Goal: Task Accomplishment & Management: Manage account settings

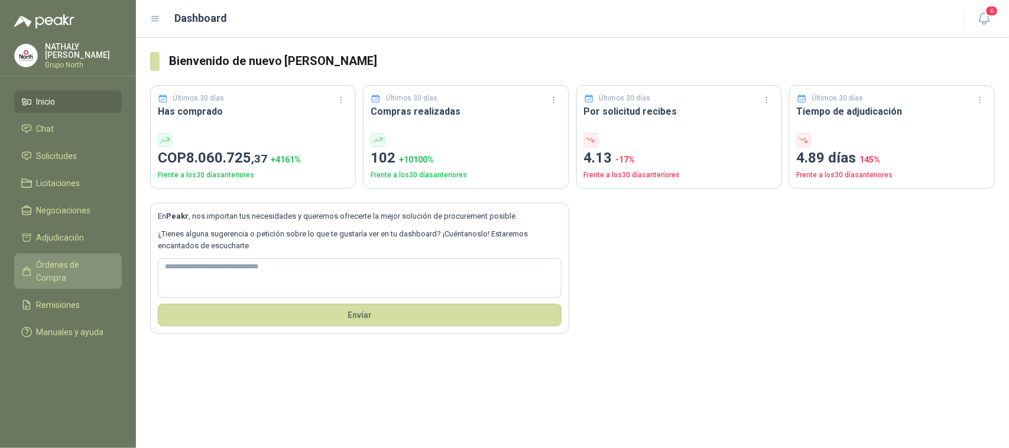
click at [79, 258] on span "Órdenes de Compra" at bounding box center [74, 271] width 74 height 26
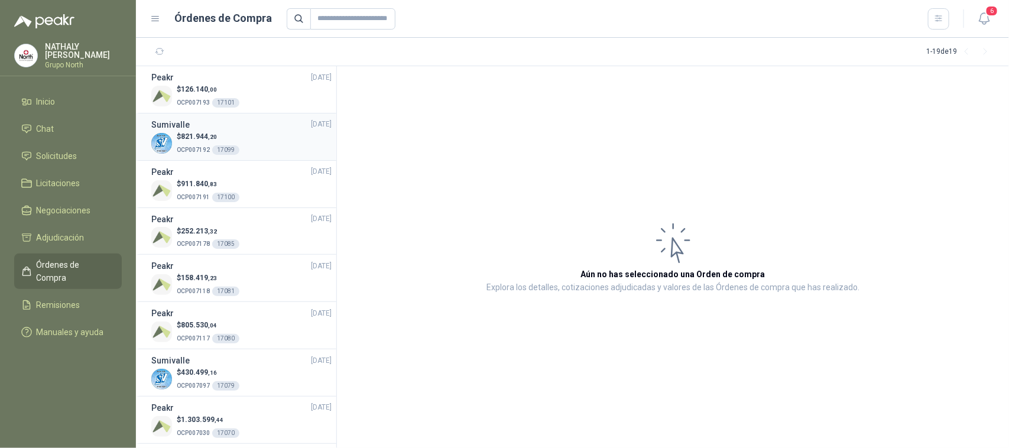
click at [206, 142] on p "OCP007192 17099" at bounding box center [208, 148] width 63 height 13
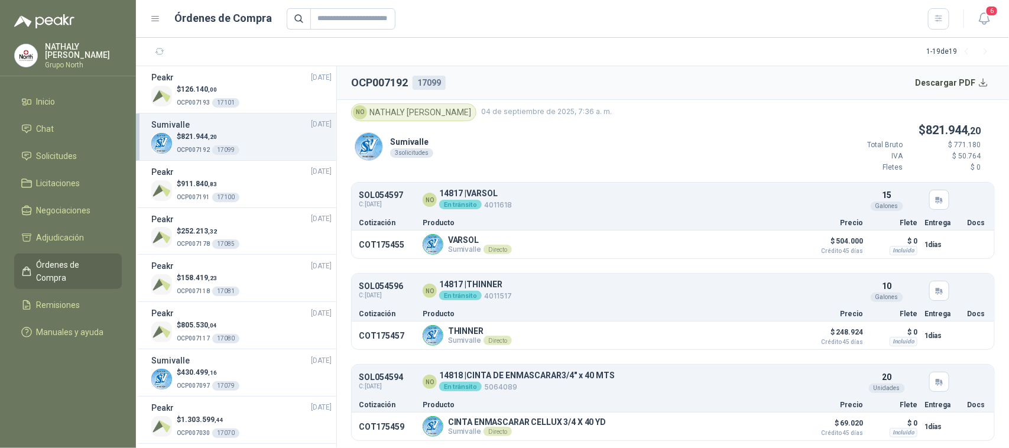
scroll to position [5, 0]
click at [200, 185] on span "911.840 ,83" at bounding box center [199, 184] width 36 height 8
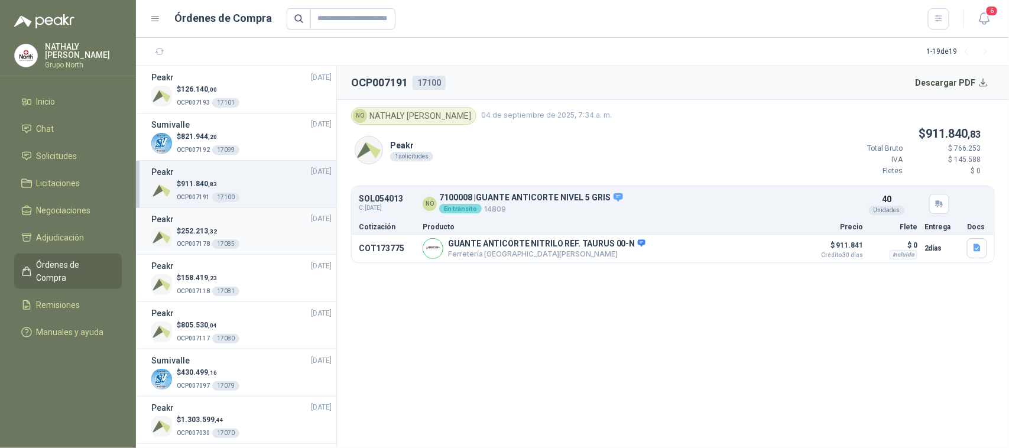
click at [204, 225] on div "Peakr 03/09/25" at bounding box center [241, 219] width 180 height 13
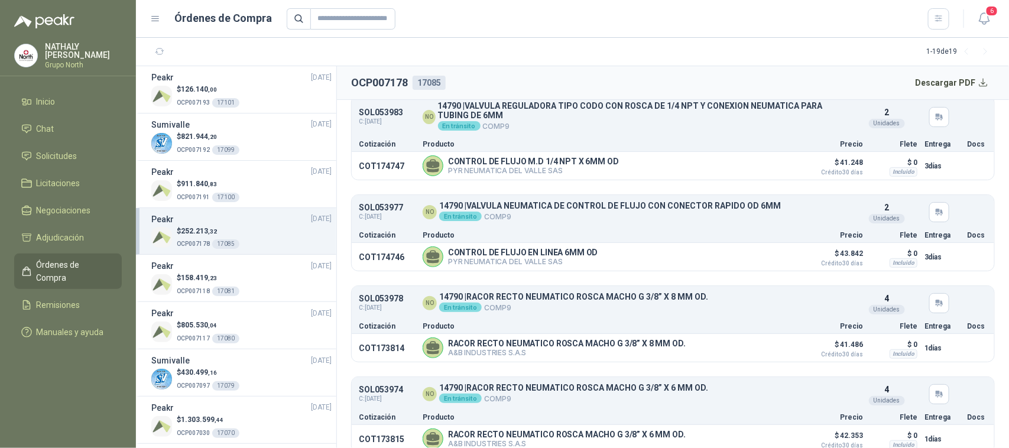
scroll to position [287, 0]
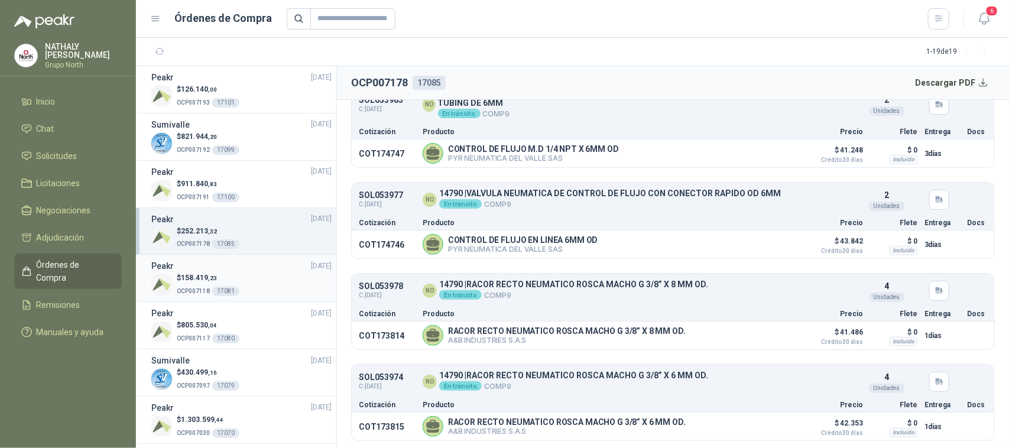
click at [187, 281] on span "158.419 ,23" at bounding box center [199, 278] width 36 height 8
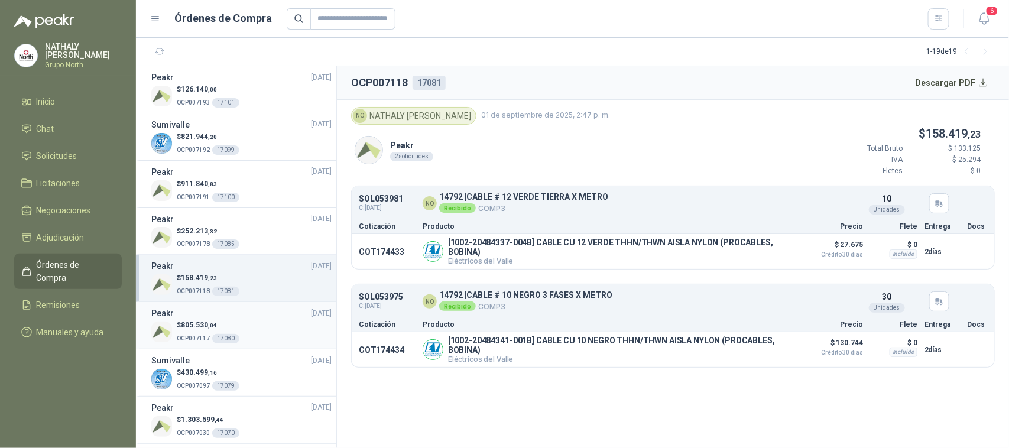
click at [213, 320] on p "$ 805.530 ,04" at bounding box center [208, 325] width 63 height 11
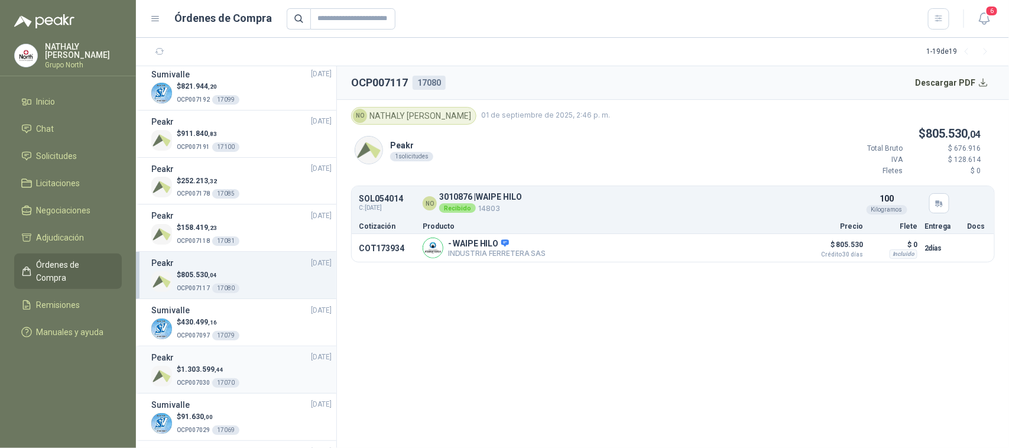
scroll to position [74, 0]
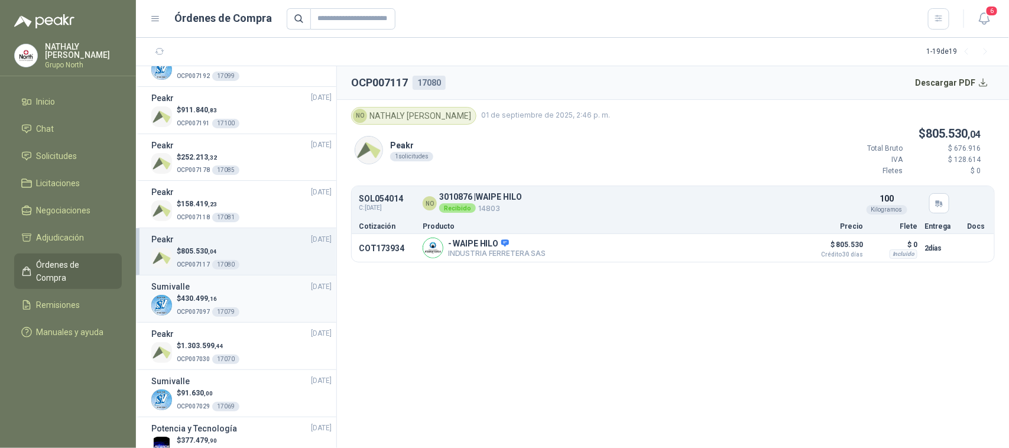
click at [190, 290] on div "Sumivalle 01/09/25" at bounding box center [241, 286] width 180 height 13
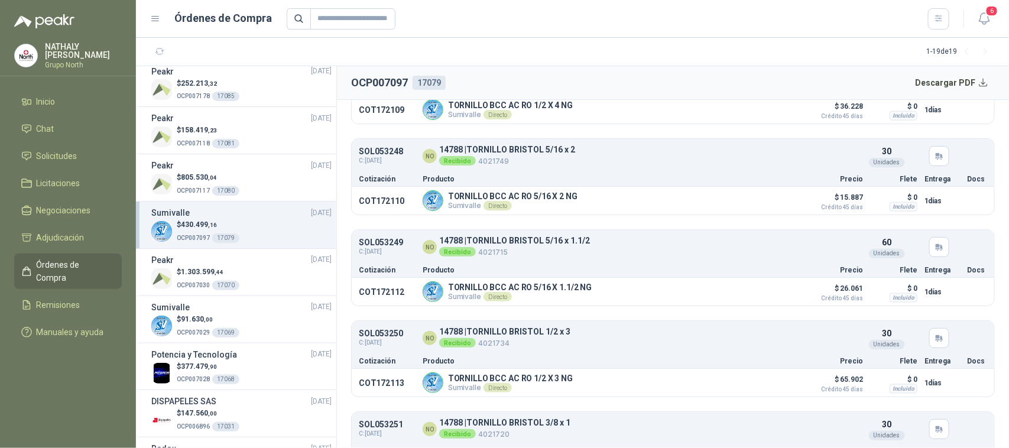
scroll to position [813, 0]
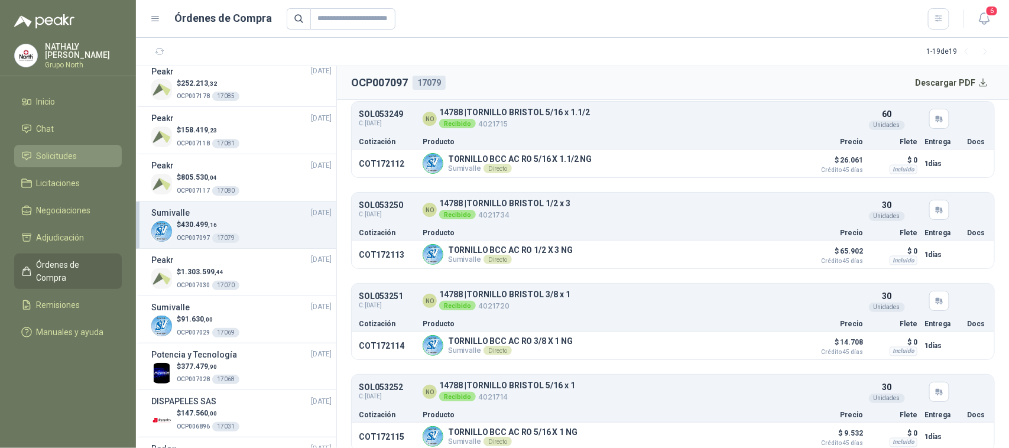
click at [60, 148] on link "Solicitudes" at bounding box center [68, 156] width 108 height 22
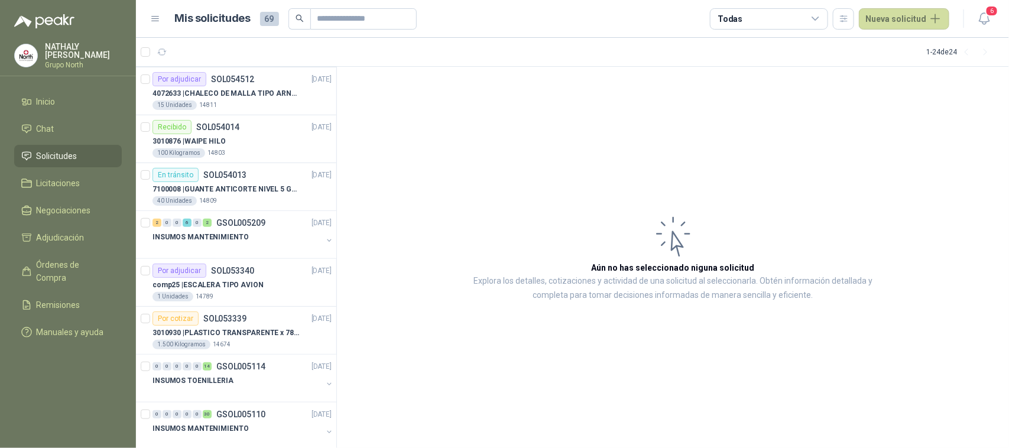
scroll to position [364, 0]
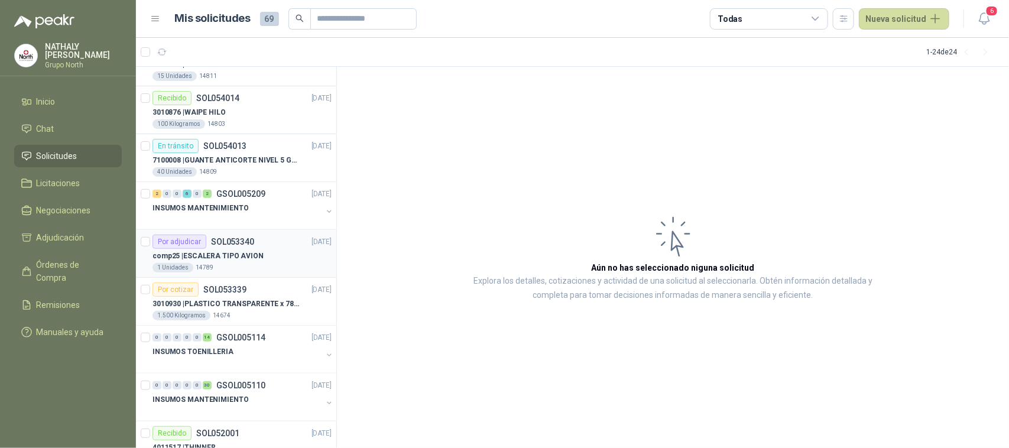
click at [245, 253] on p "comp25 | ESCALERA TIPO AVION" at bounding box center [207, 256] width 111 height 11
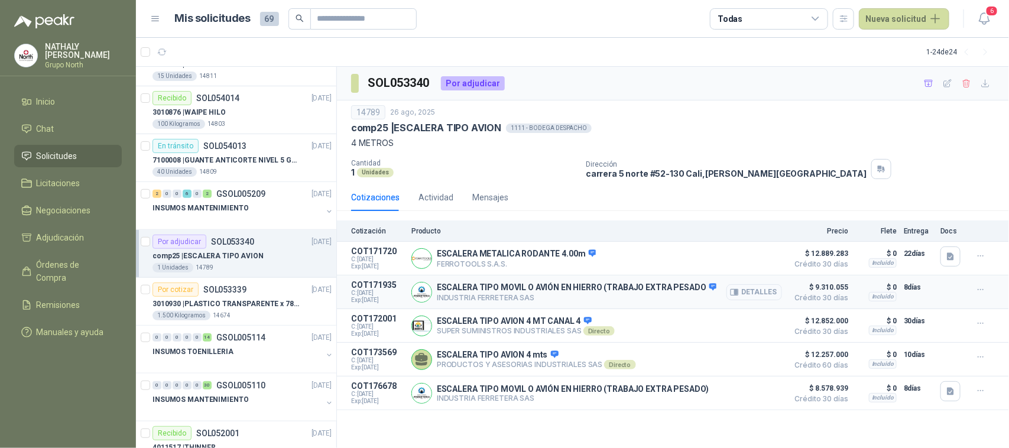
click at [767, 294] on button "Detalles" at bounding box center [754, 292] width 56 height 16
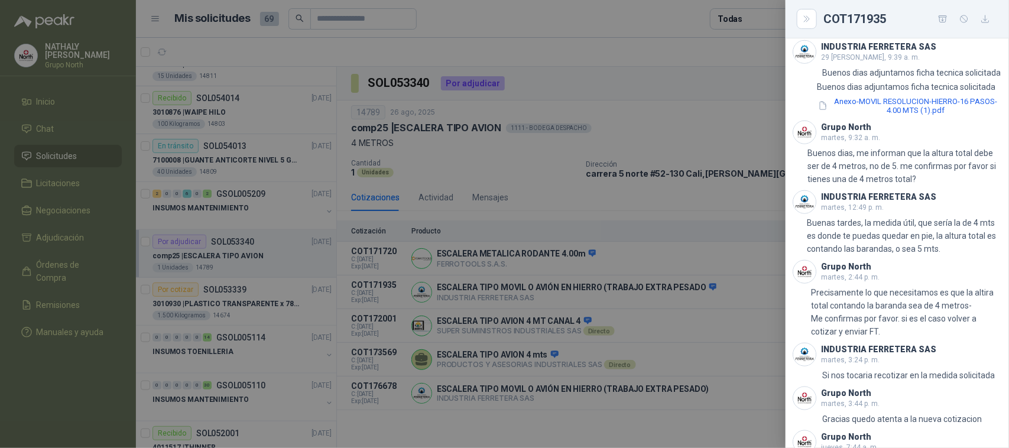
scroll to position [495, 0]
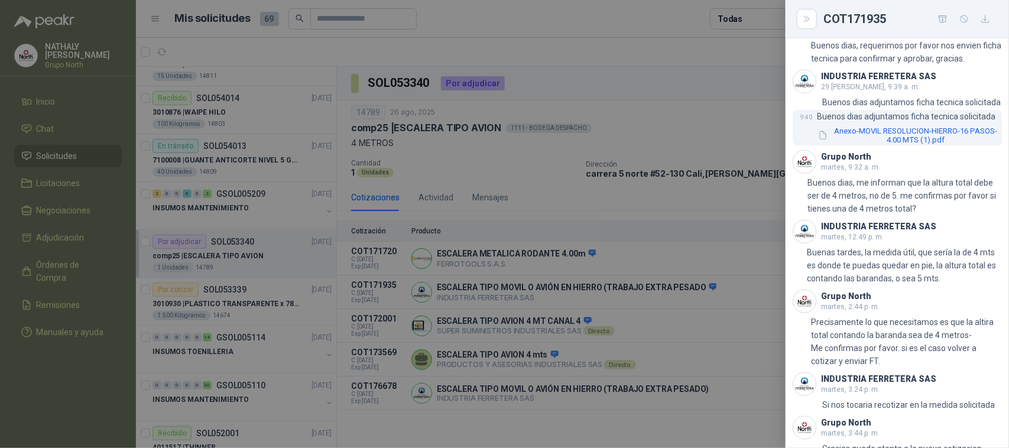
click at [903, 145] on button "Anexo-MOVIL RESOLUCION-HIERRO-16 PASOS-4.00 MTS (1).pdf" at bounding box center [909, 135] width 185 height 20
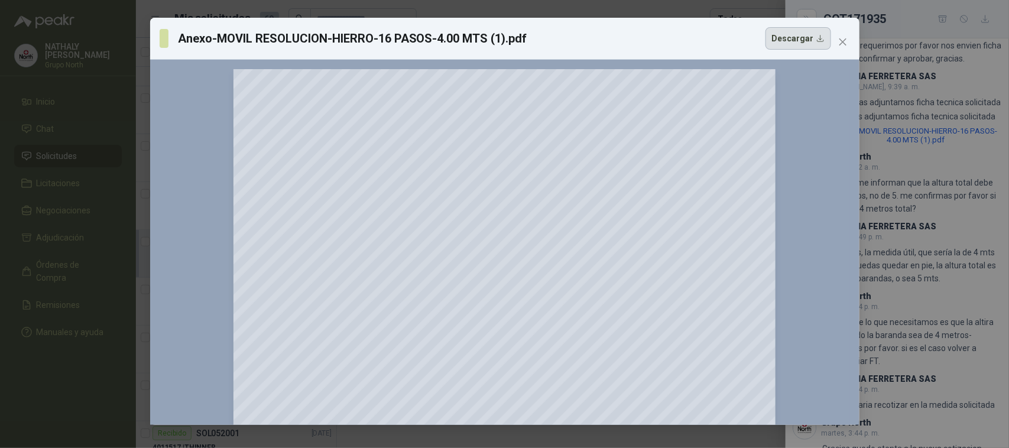
click at [798, 44] on button "Descargar" at bounding box center [798, 38] width 66 height 22
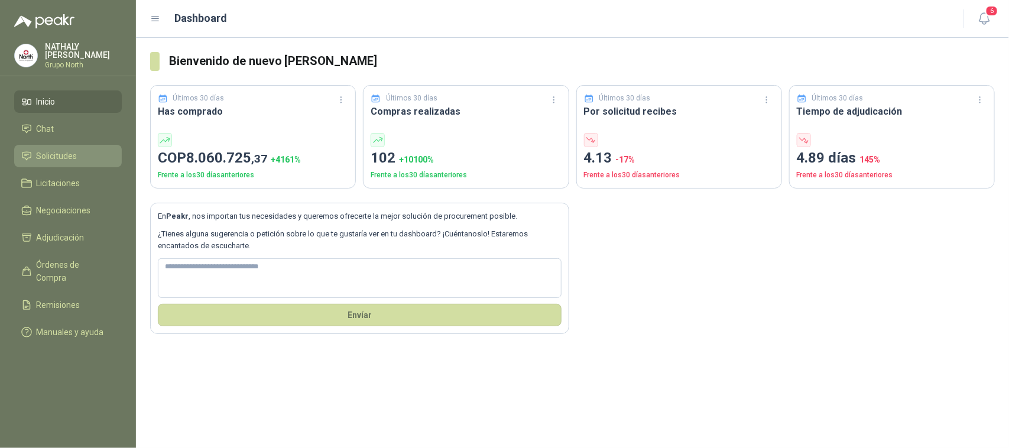
click at [54, 157] on span "Solicitudes" at bounding box center [57, 156] width 41 height 13
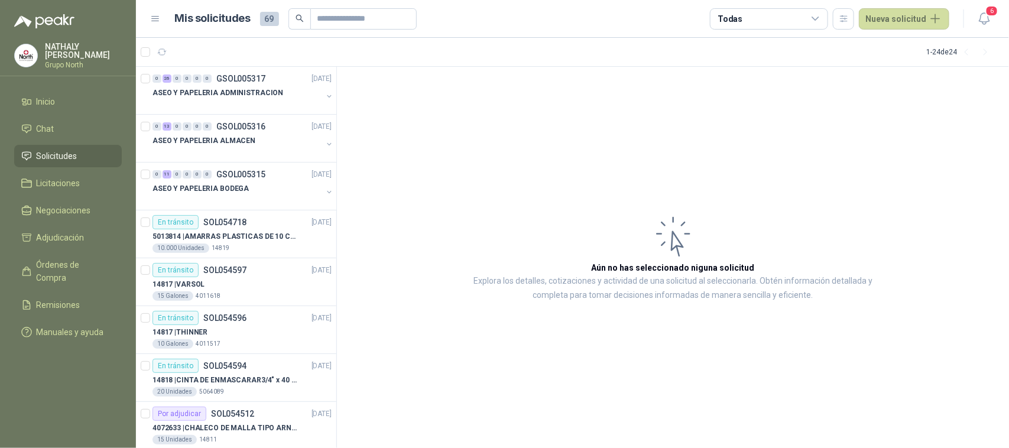
click at [267, 16] on span "69" at bounding box center [269, 19] width 19 height 14
click at [269, 20] on span "69" at bounding box center [269, 19] width 19 height 14
click at [819, 18] on icon at bounding box center [815, 19] width 11 height 11
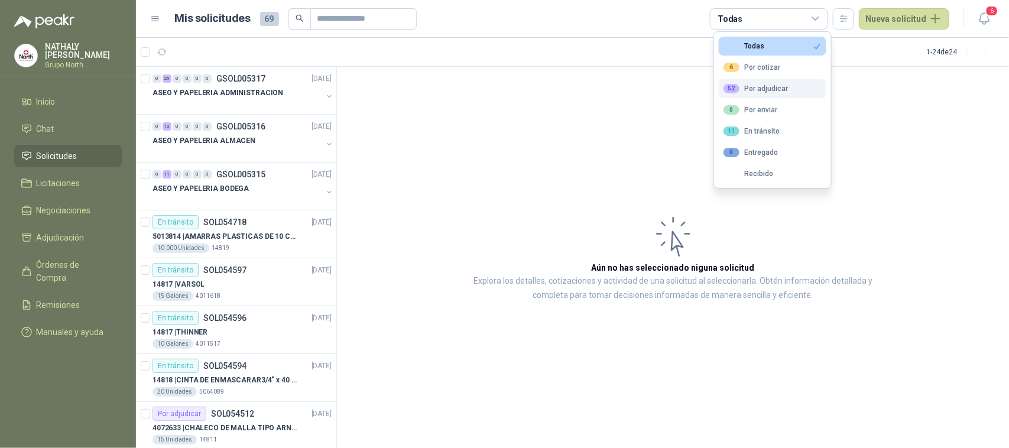
click at [778, 87] on div "52 Por adjudicar" at bounding box center [755, 88] width 64 height 9
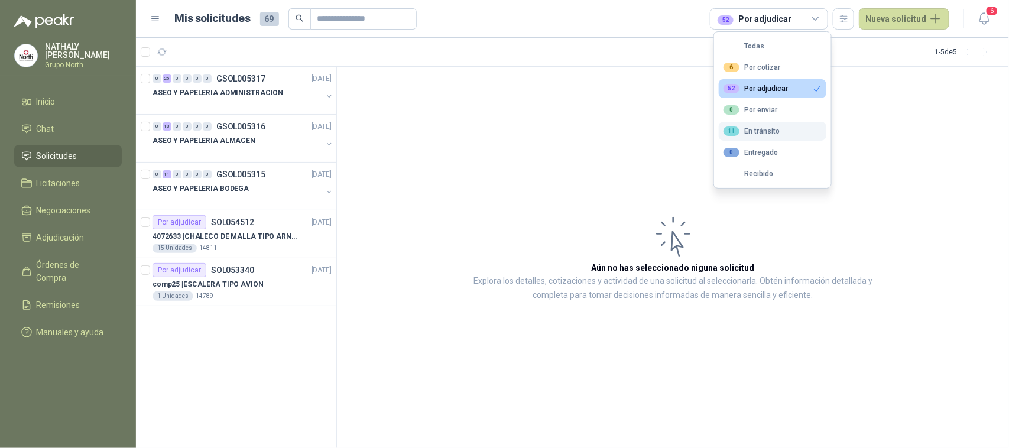
click at [775, 132] on div "11 En tránsito" at bounding box center [751, 130] width 56 height 9
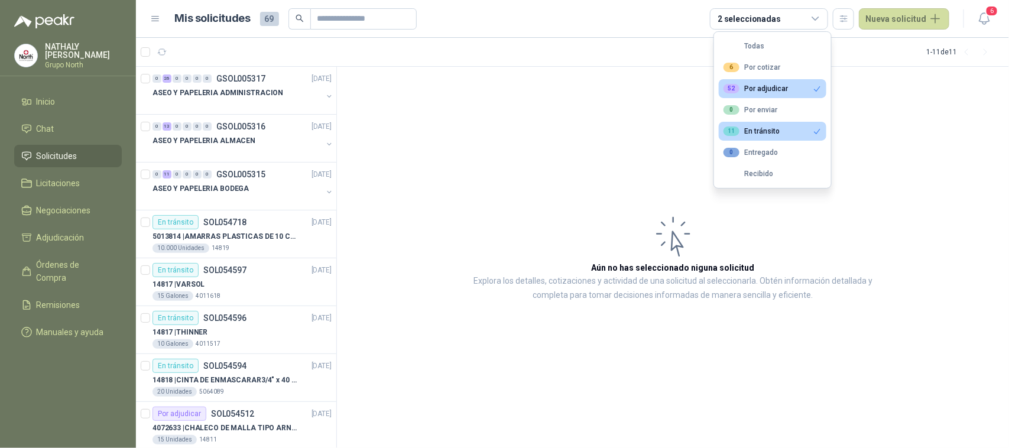
click at [774, 85] on div "52 Por adjudicar" at bounding box center [755, 88] width 64 height 9
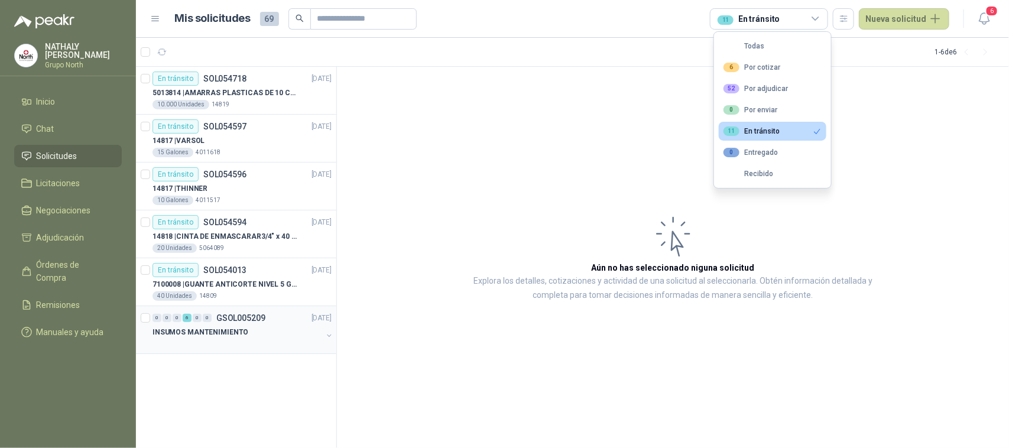
click at [236, 334] on p "INSUMOS MANTENIMIENTO" at bounding box center [200, 332] width 96 height 11
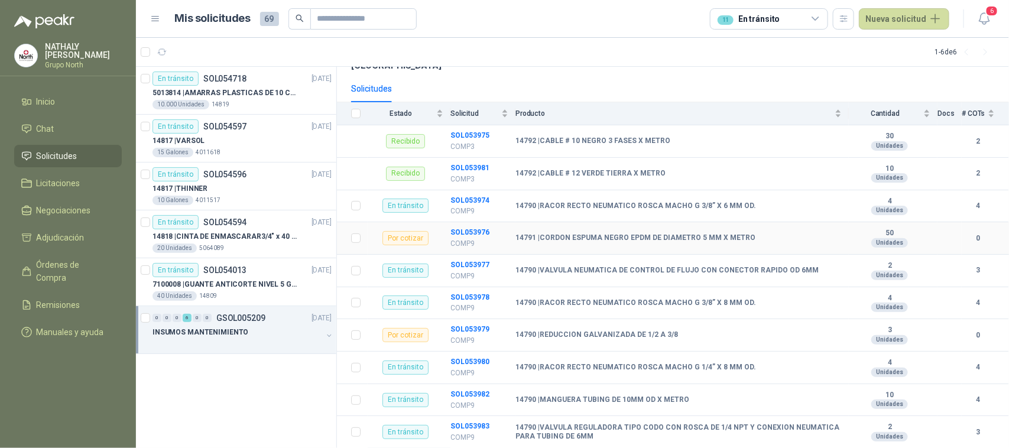
scroll to position [115, 0]
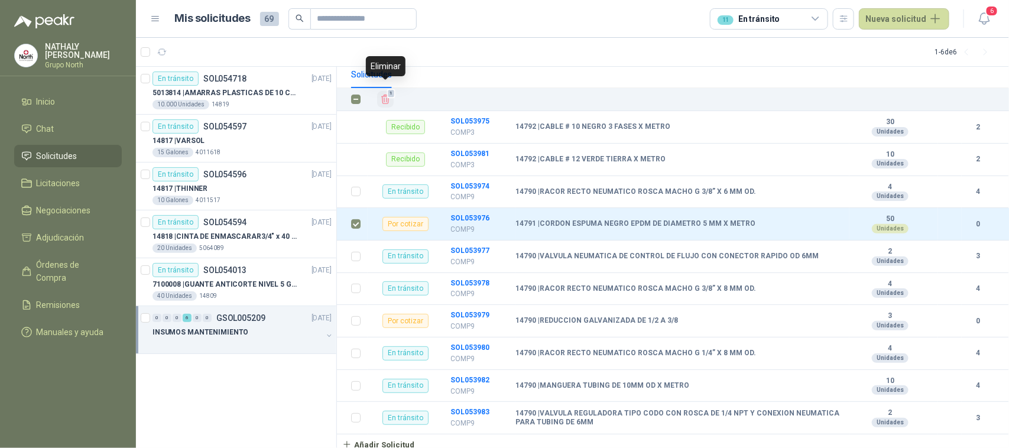
click at [386, 94] on icon "Eliminar" at bounding box center [385, 99] width 11 height 11
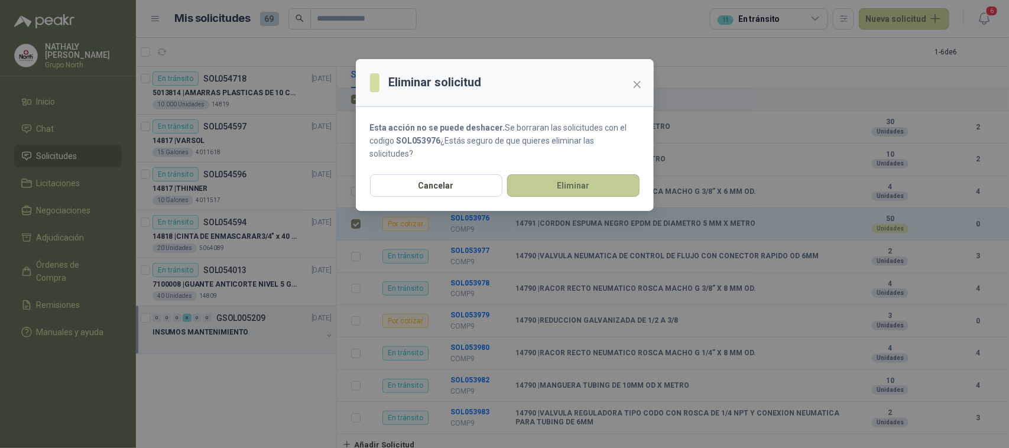
click at [568, 189] on button "Eliminar" at bounding box center [573, 185] width 132 height 22
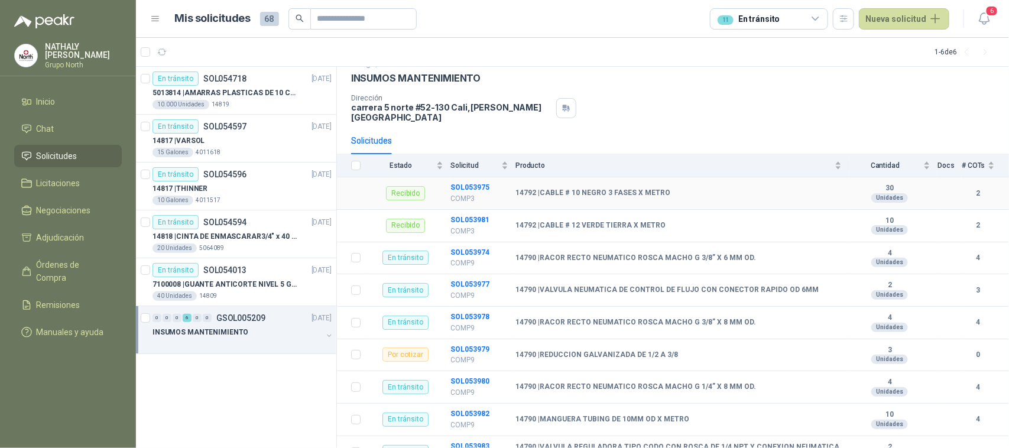
scroll to position [0, 0]
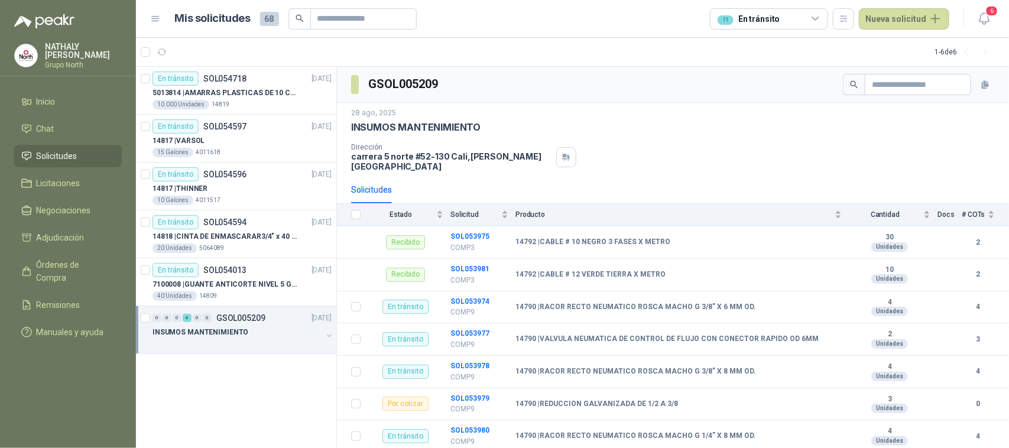
click at [798, 9] on div "11 En tránsito" at bounding box center [769, 18] width 118 height 21
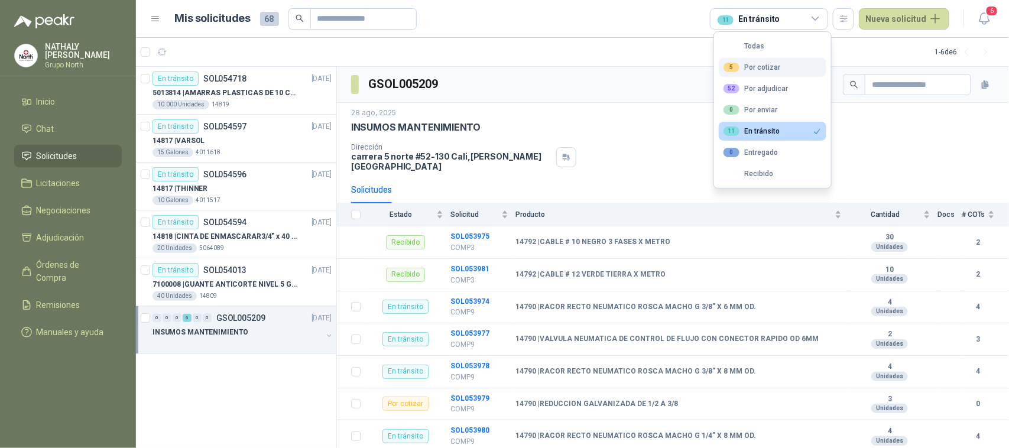
click at [769, 72] on div "5 Por cotizar" at bounding box center [751, 67] width 57 height 9
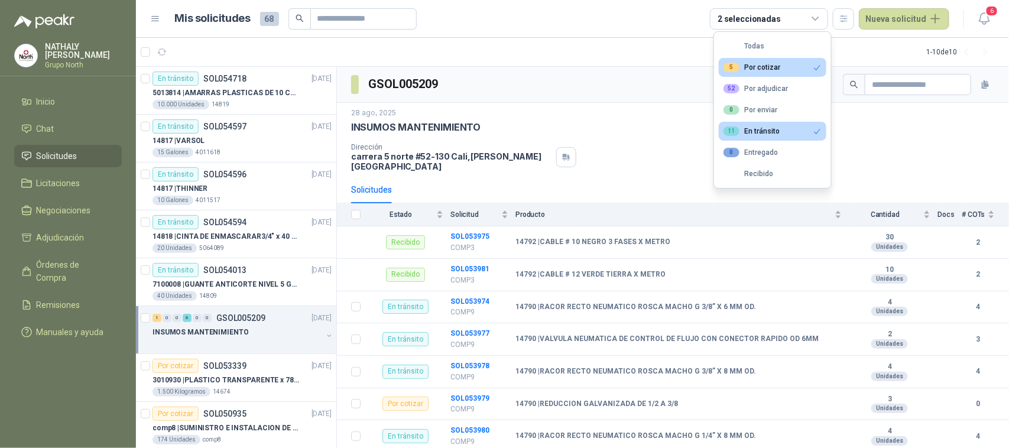
click at [778, 135] on div "11 En tránsito" at bounding box center [751, 130] width 56 height 9
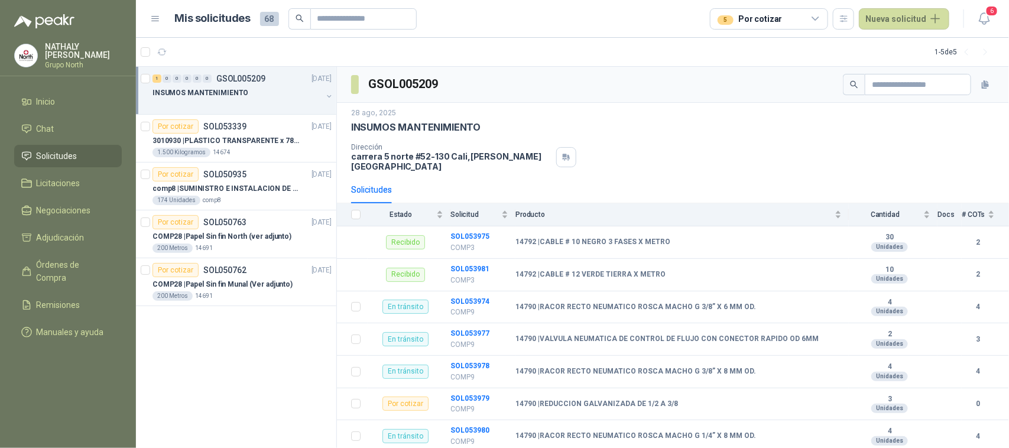
click at [263, 87] on div "INSUMOS MANTENIMIENTO" at bounding box center [237, 93] width 170 height 14
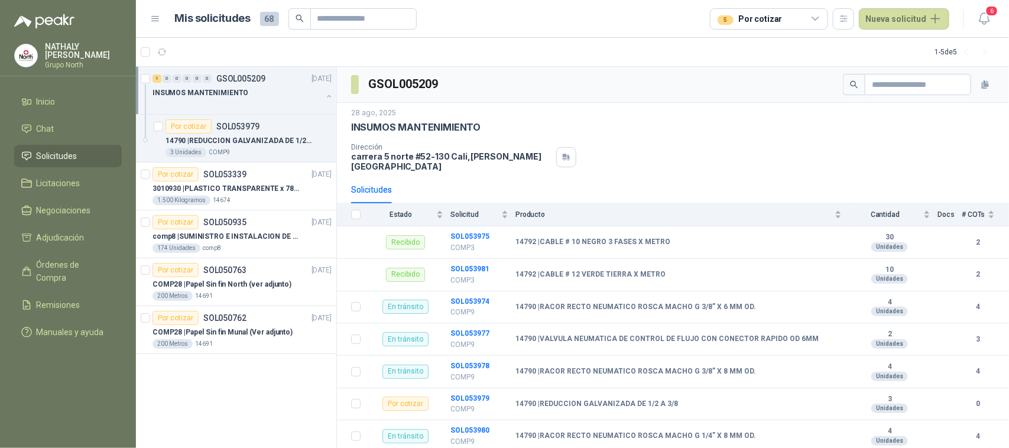
click at [819, 22] on icon at bounding box center [815, 19] width 11 height 11
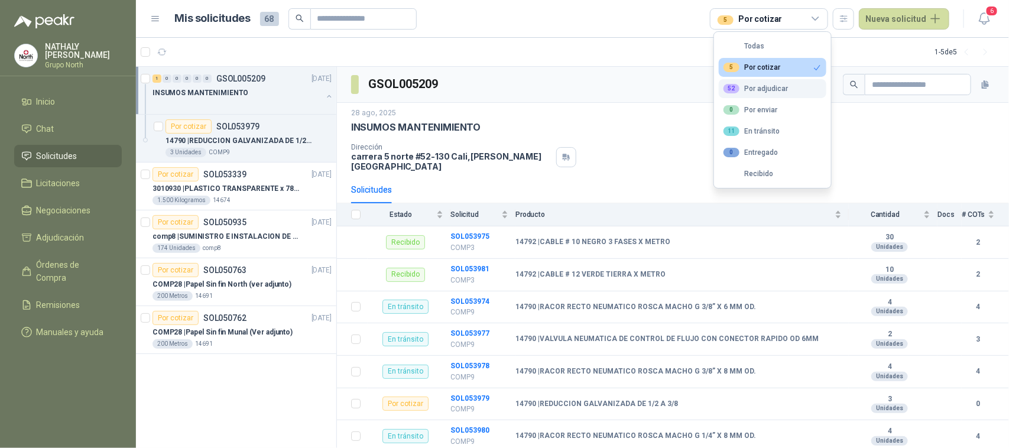
click at [758, 90] on div "52 Por adjudicar" at bounding box center [755, 88] width 64 height 9
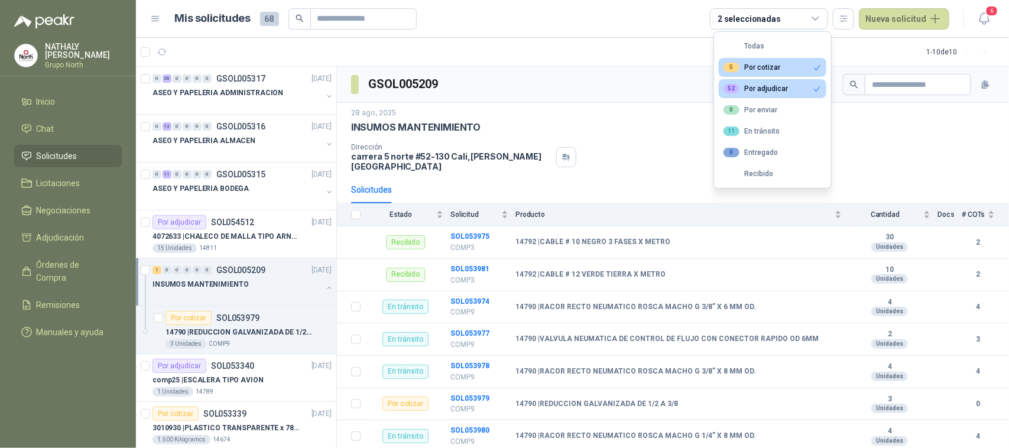
click at [784, 66] on button "5 Por cotizar" at bounding box center [773, 67] width 108 height 19
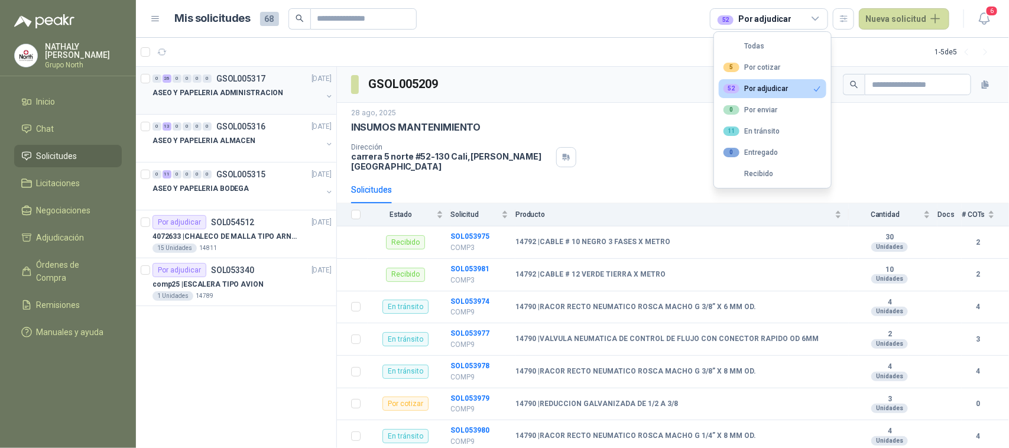
click at [264, 77] on div "0 26 0 0 0 0 GSOL005317 [DATE]" at bounding box center [242, 79] width 181 height 14
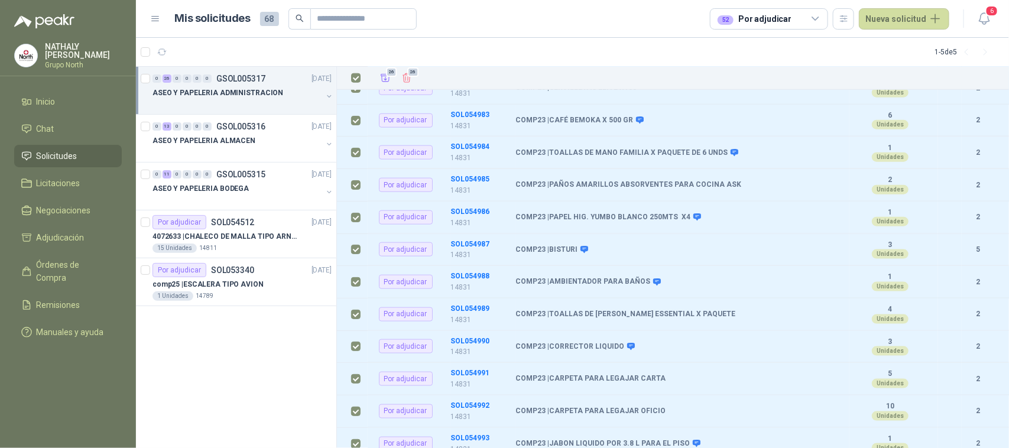
scroll to position [634, 0]
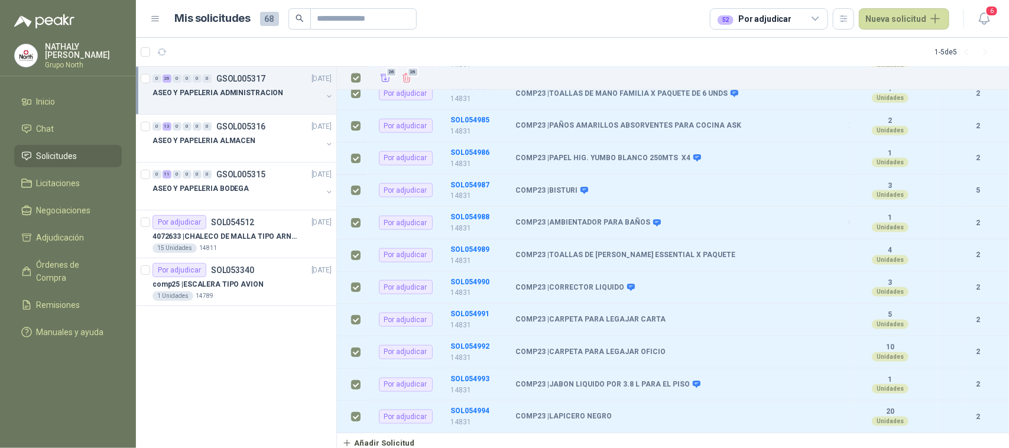
click at [775, 18] on div "52 Por adjudicar" at bounding box center [755, 18] width 74 height 13
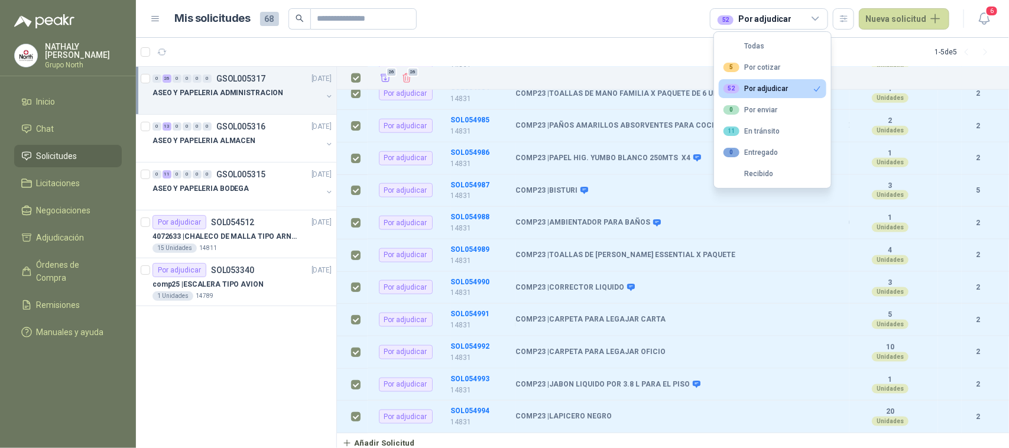
click at [775, 18] on div "52 Por adjudicar" at bounding box center [755, 18] width 74 height 13
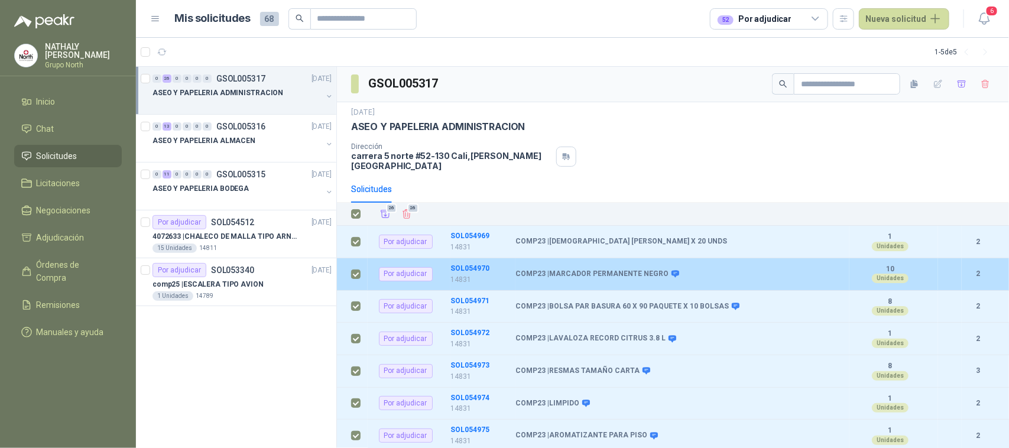
scroll to position [0, 0]
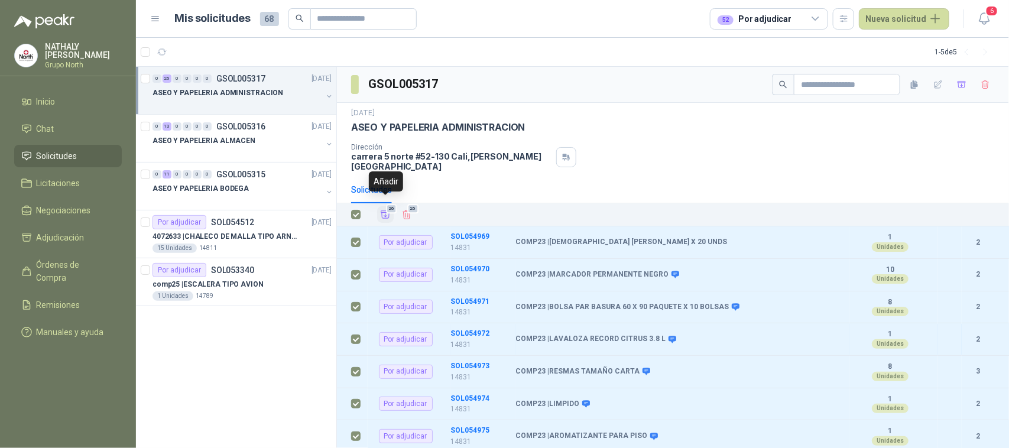
click at [391, 208] on button "26" at bounding box center [385, 214] width 17 height 17
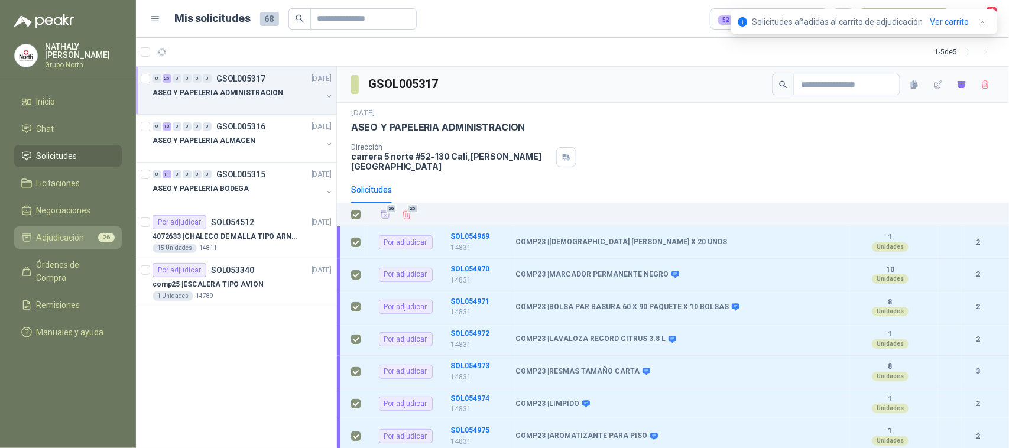
click at [74, 240] on span "Adjudicación" at bounding box center [61, 237] width 48 height 13
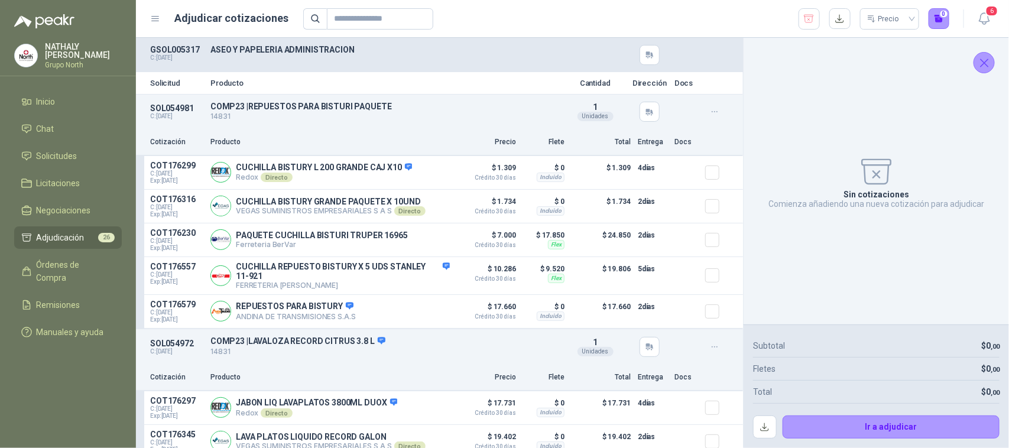
click at [989, 62] on icon "Cerrar" at bounding box center [984, 63] width 15 height 15
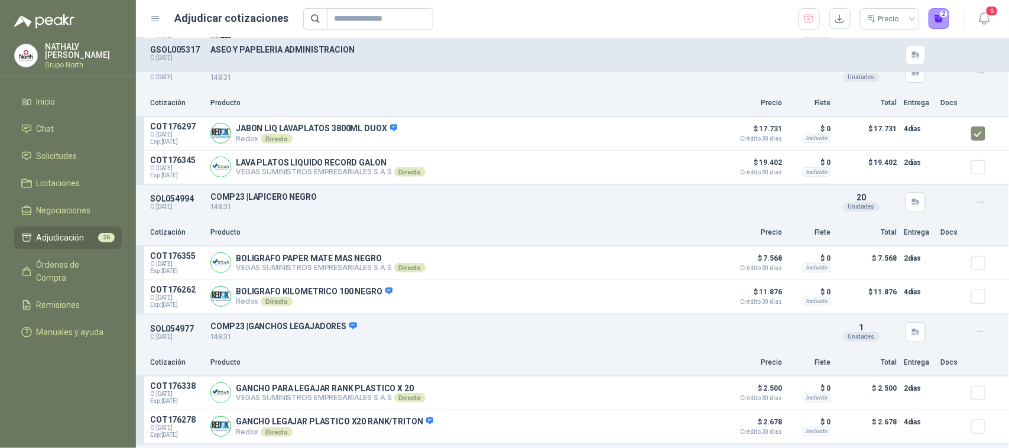
scroll to position [296, 0]
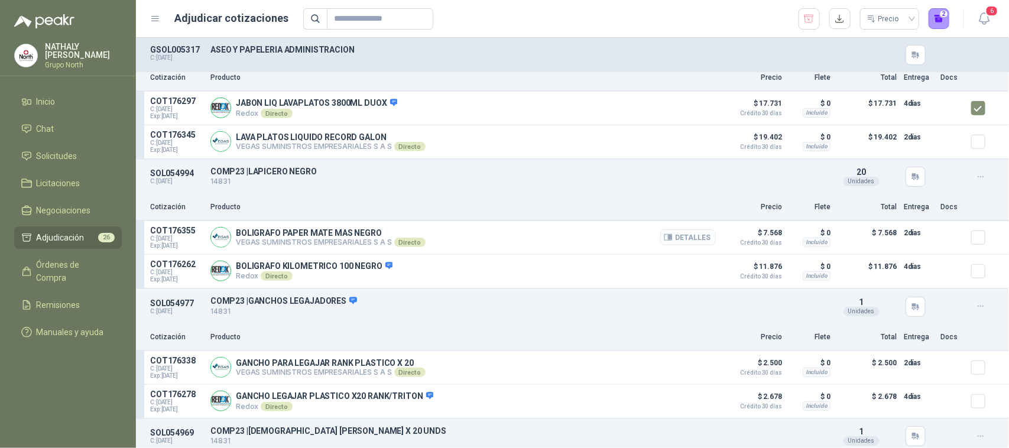
click at [693, 243] on button "Detalles" at bounding box center [688, 237] width 56 height 16
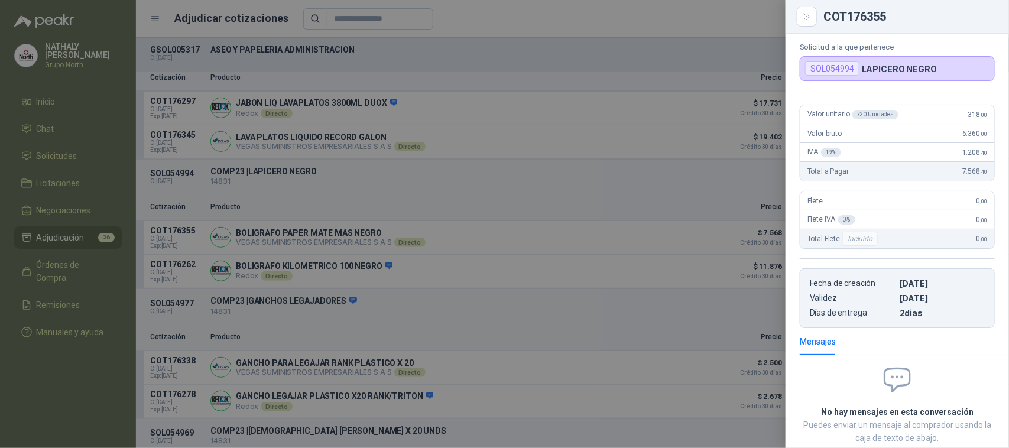
scroll to position [0, 0]
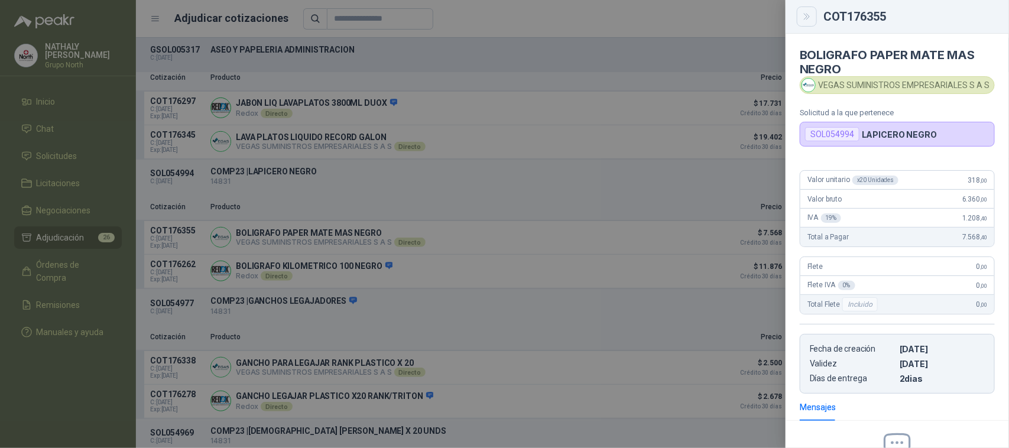
click at [807, 20] on icon "Close" at bounding box center [807, 17] width 10 height 10
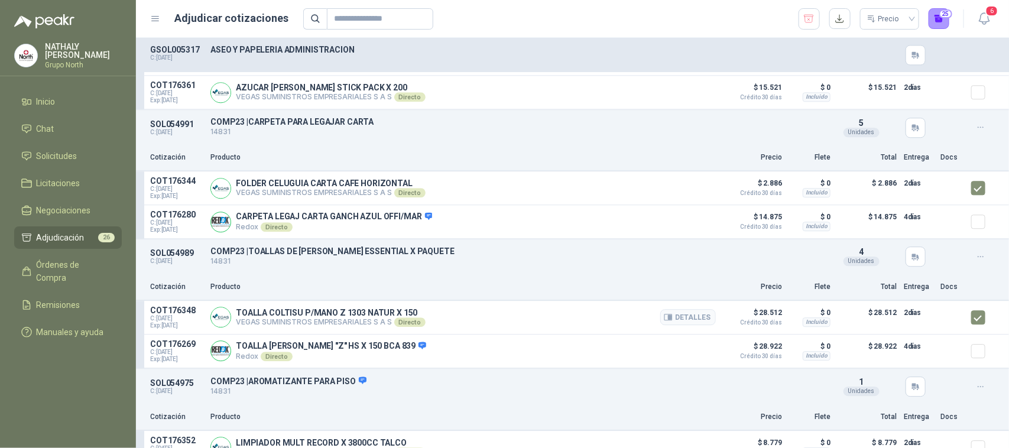
scroll to position [3385, 0]
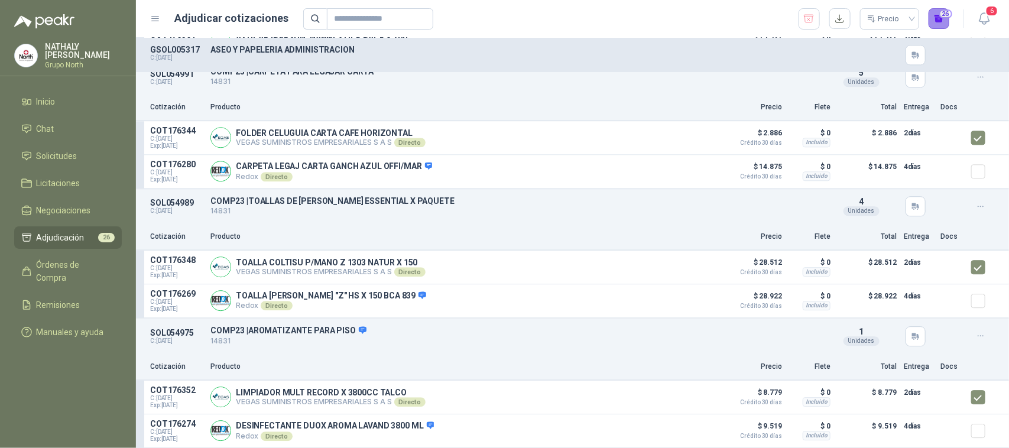
click at [944, 13] on button "26" at bounding box center [939, 18] width 21 height 21
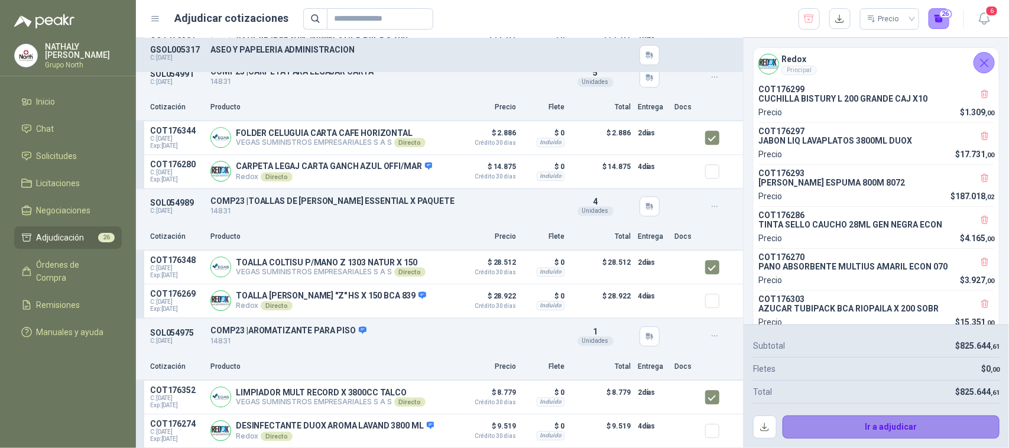
click at [884, 421] on button "Ir a adjudicar" at bounding box center [892, 428] width 218 height 24
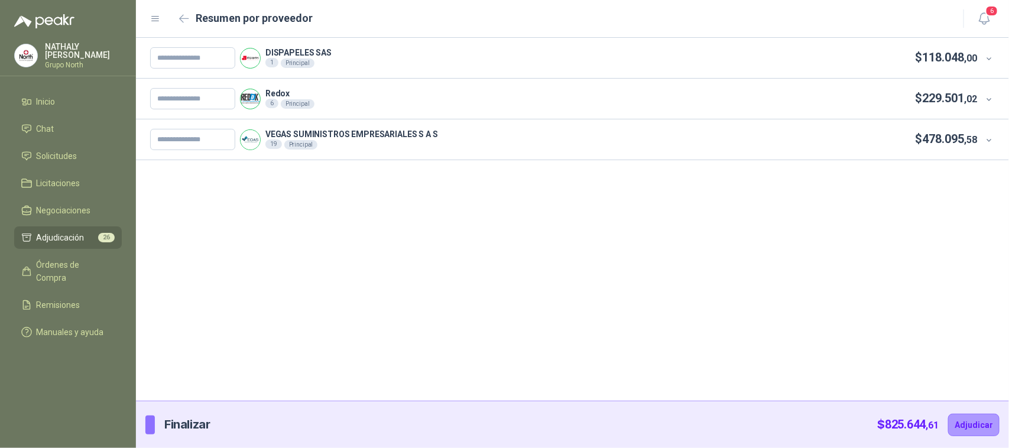
click at [994, 139] on span at bounding box center [990, 139] width 11 height 11
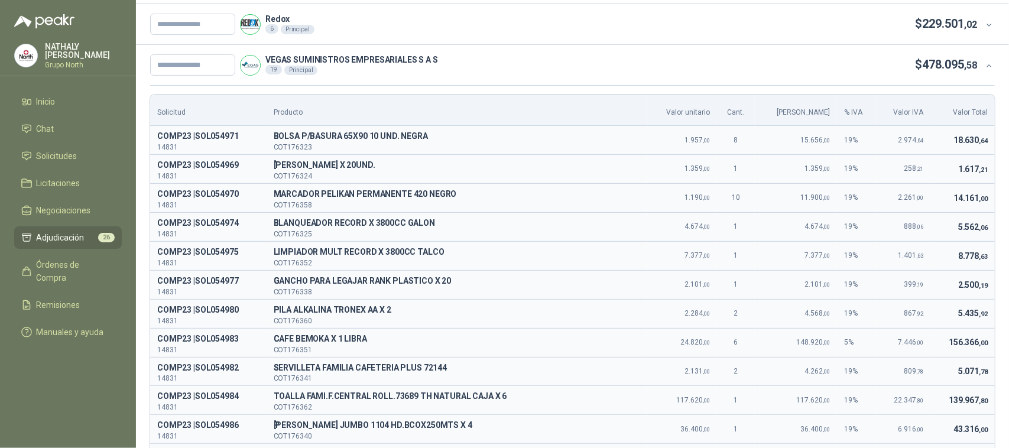
scroll to position [0, 0]
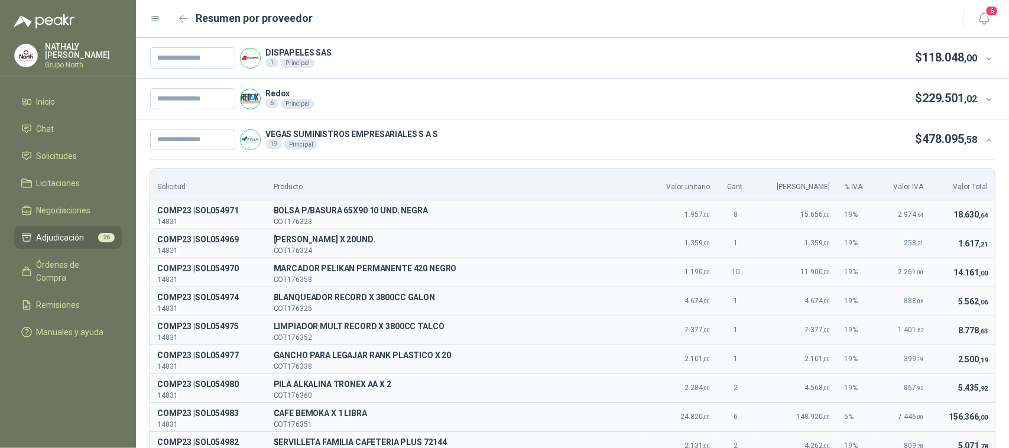
click at [985, 140] on icon at bounding box center [989, 140] width 9 height 9
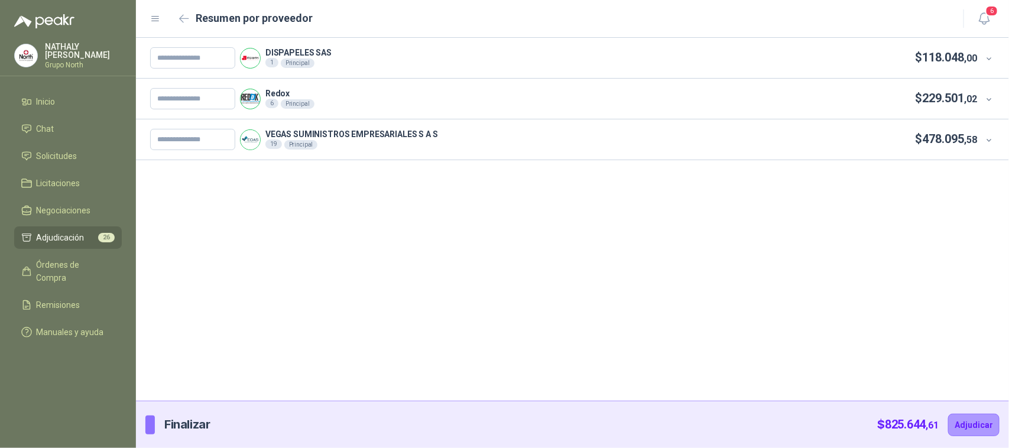
click at [976, 89] on p "$ 229.501 ,02" at bounding box center [947, 98] width 62 height 18
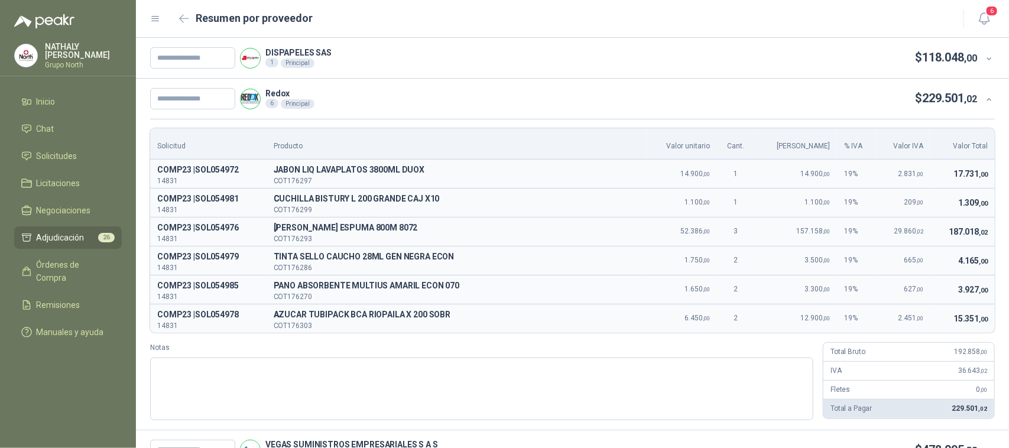
click at [978, 60] on div at bounding box center [987, 57] width 18 height 13
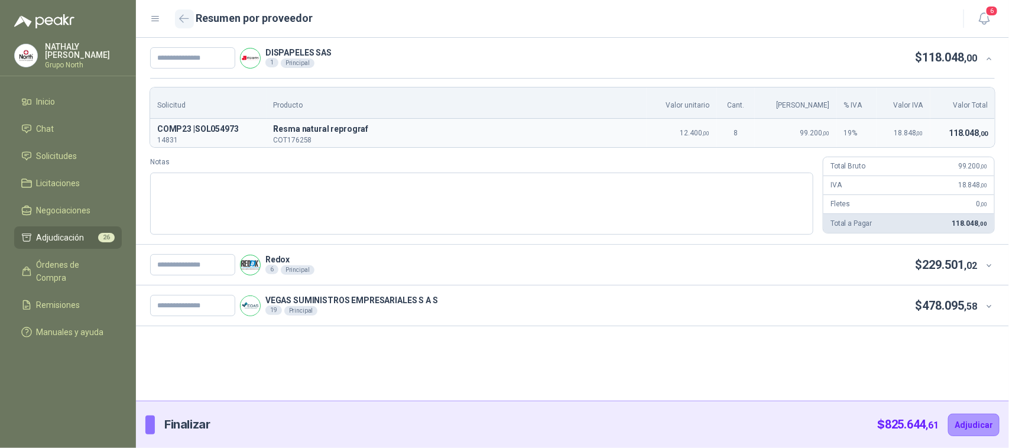
click at [192, 18] on button "button" at bounding box center [184, 18] width 19 height 19
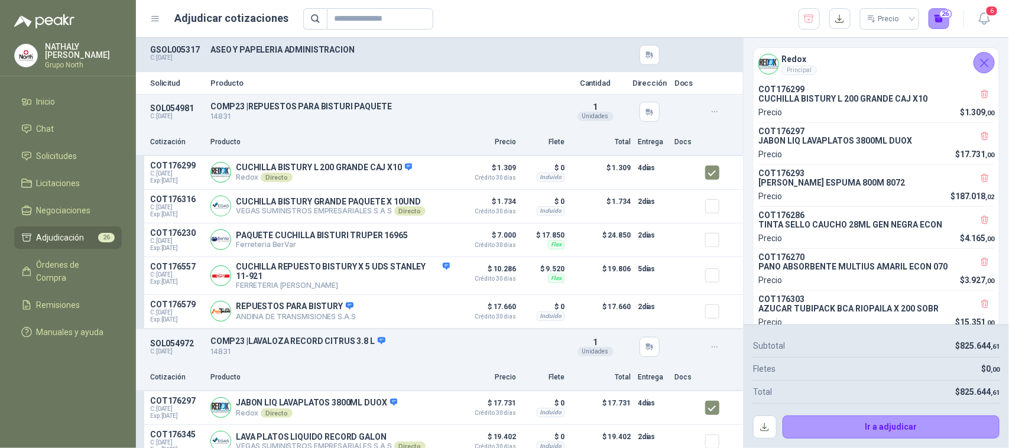
click at [983, 57] on icon "Cerrar" at bounding box center [984, 63] width 15 height 15
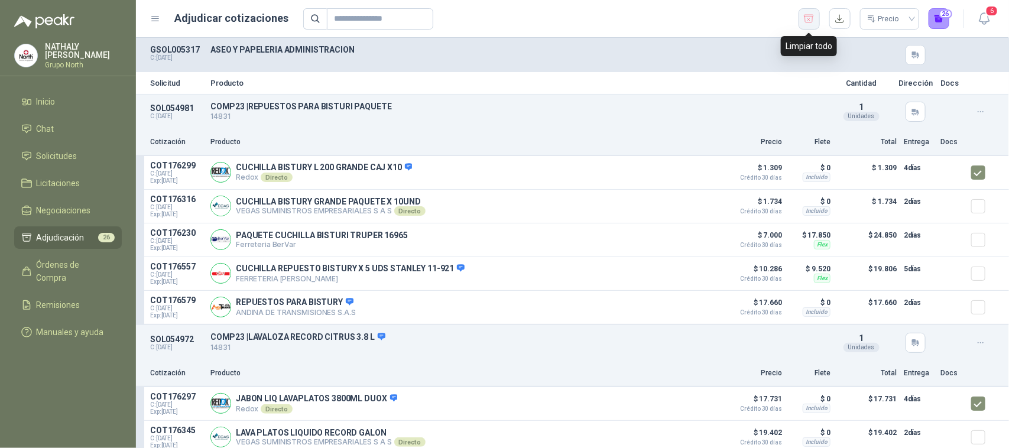
click at [804, 17] on icon "button" at bounding box center [808, 19] width 11 height 12
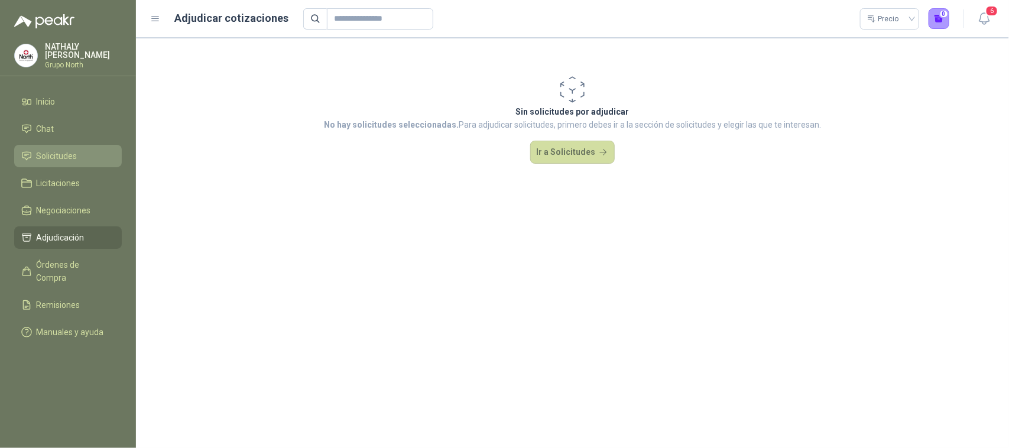
click at [87, 155] on li "Solicitudes" at bounding box center [67, 156] width 93 height 13
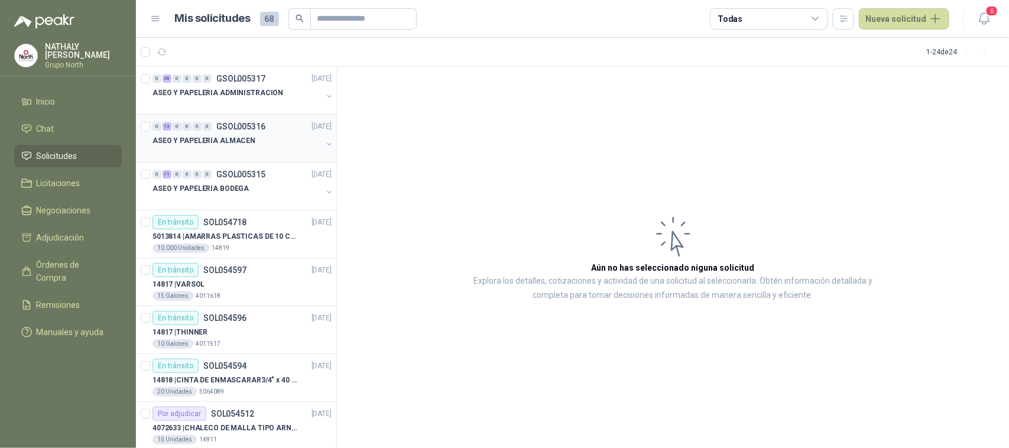
click at [267, 134] on div "ASEO Y PAPELERIA ALMACEN" at bounding box center [237, 141] width 170 height 14
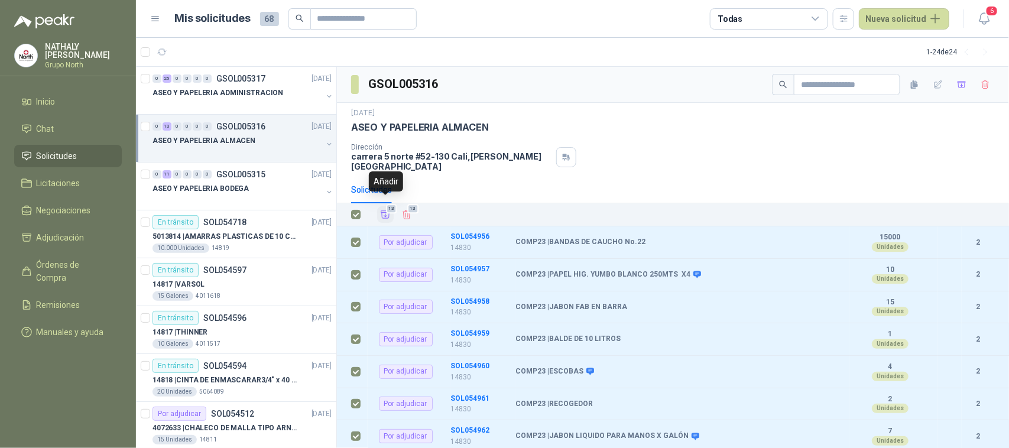
click at [389, 211] on icon "Añadir" at bounding box center [385, 215] width 9 height 8
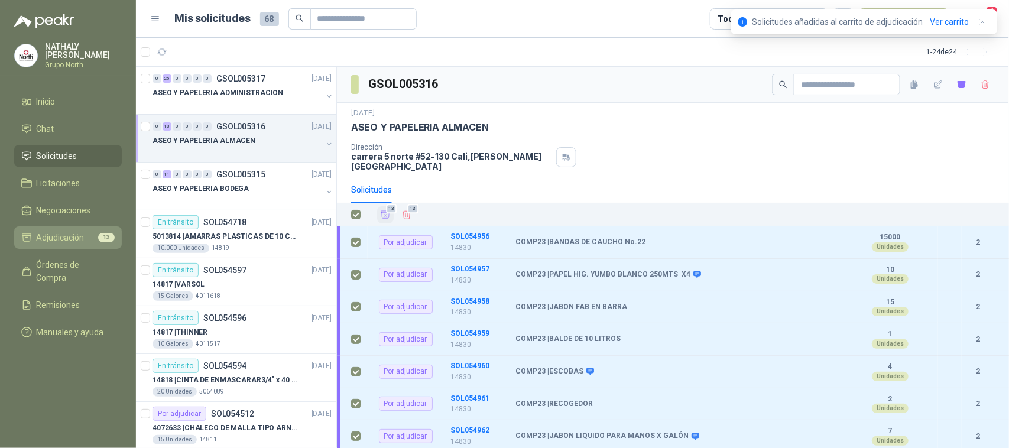
click at [63, 234] on span "Adjudicación" at bounding box center [61, 237] width 48 height 13
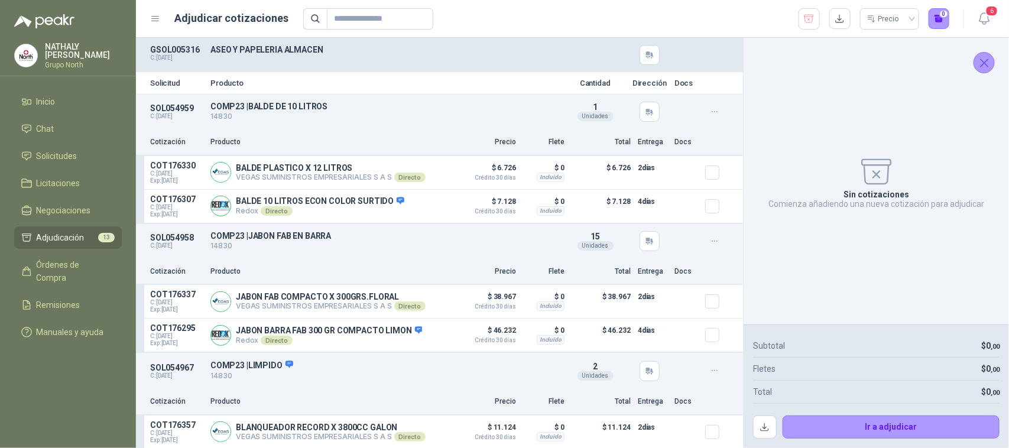
click at [987, 66] on icon "Cerrar" at bounding box center [985, 63] width 8 height 8
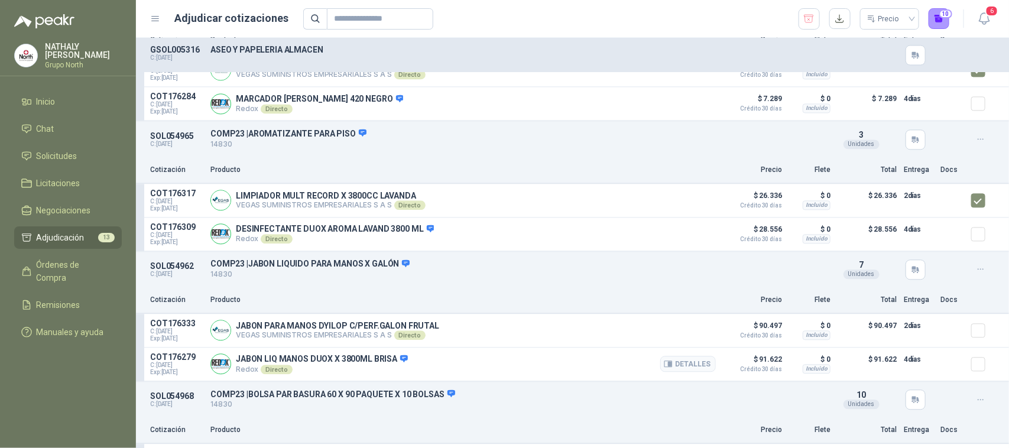
scroll to position [1182, 0]
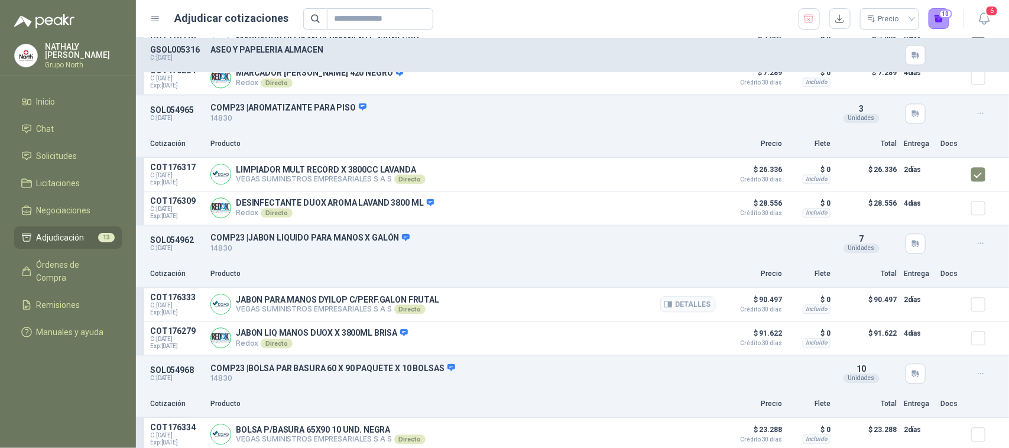
click at [976, 306] on div at bounding box center [983, 305] width 24 height 24
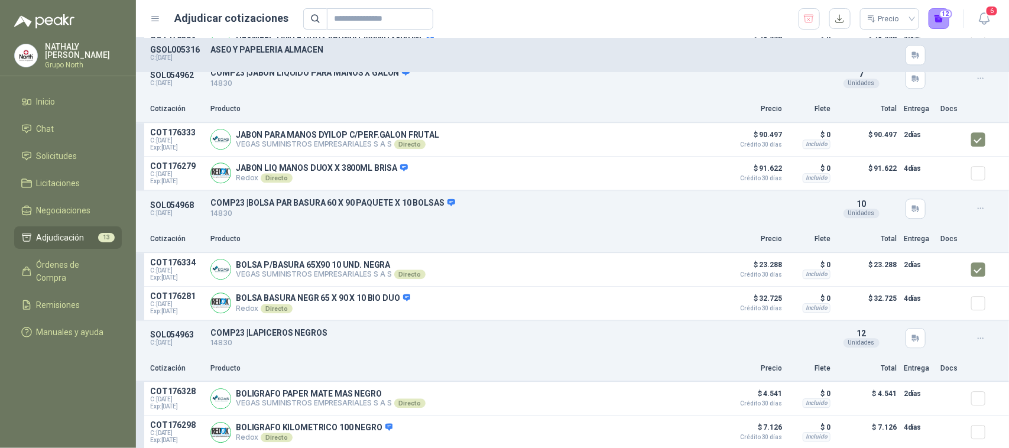
scroll to position [1358, 0]
click at [939, 19] on button "13" at bounding box center [939, 18] width 21 height 21
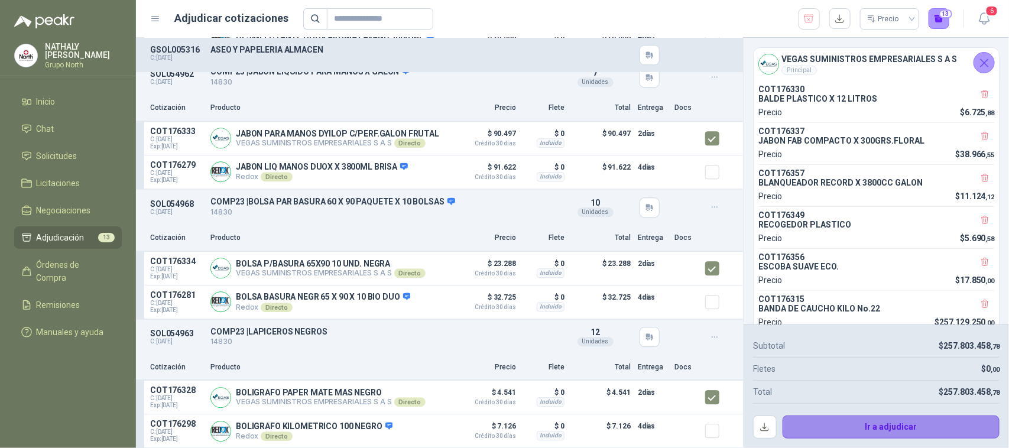
click at [936, 431] on button "Ir a adjudicar" at bounding box center [892, 428] width 218 height 24
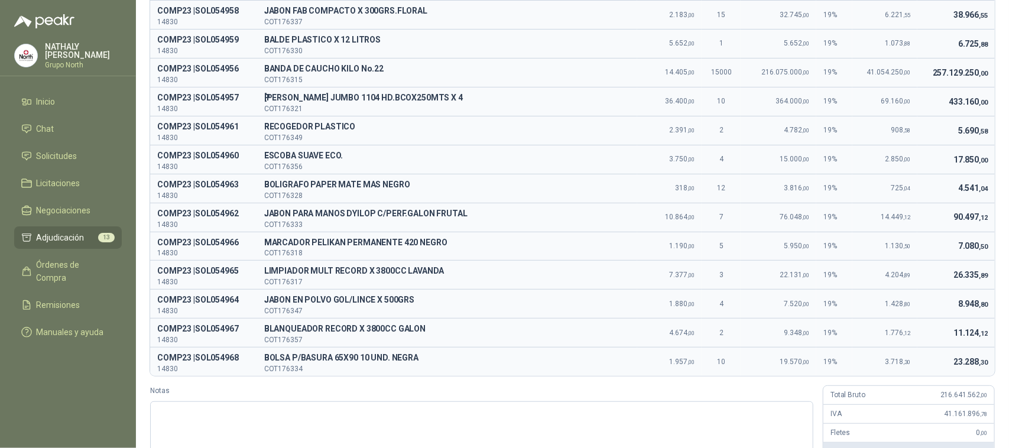
scroll to position [44, 0]
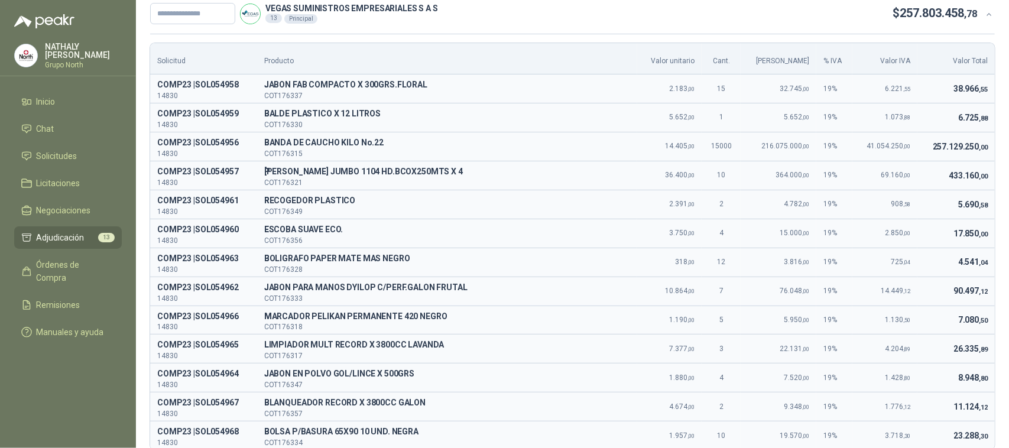
click at [715, 148] on td "15000" at bounding box center [721, 146] width 39 height 29
click at [665, 146] on span "14.405 ,00" at bounding box center [680, 146] width 30 height 8
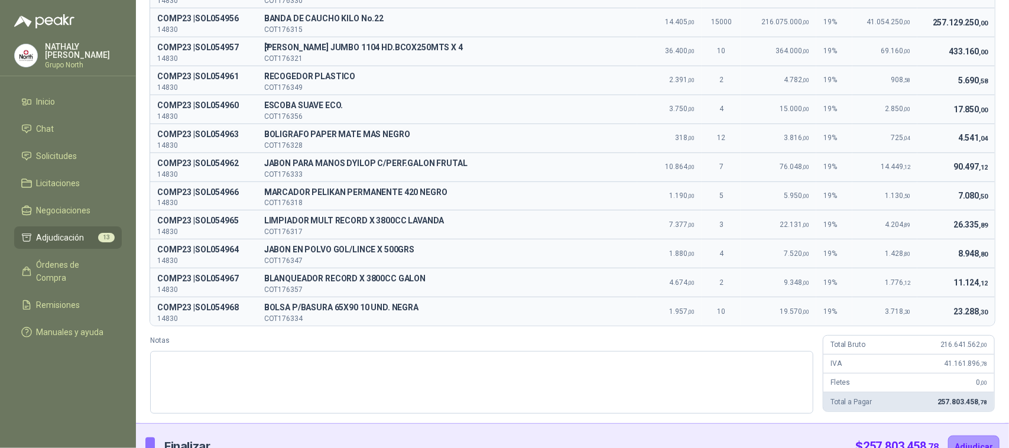
scroll to position [192, 0]
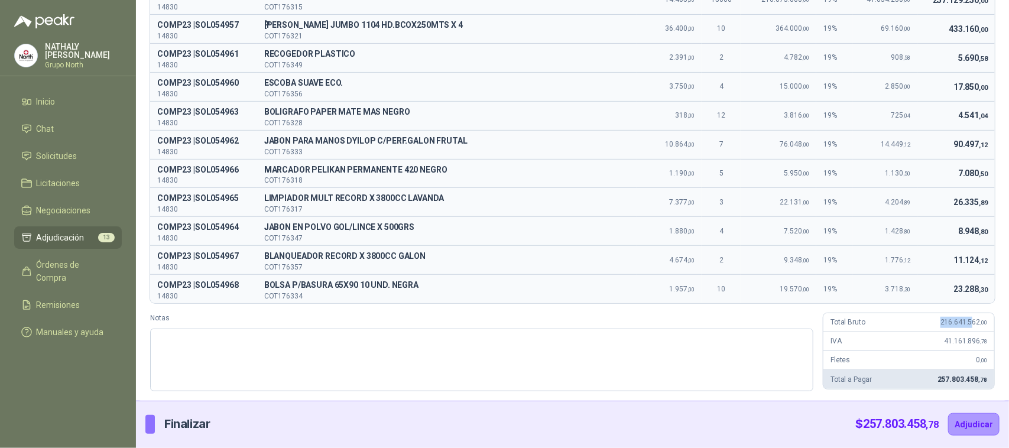
drag, startPoint x: 933, startPoint y: 320, endPoint x: 963, endPoint y: 314, distance: 31.2
click at [963, 314] on div "Total Bruto 216.641.562 ,00" at bounding box center [908, 322] width 171 height 19
click at [965, 420] on button "Adjudicar" at bounding box center [973, 424] width 51 height 22
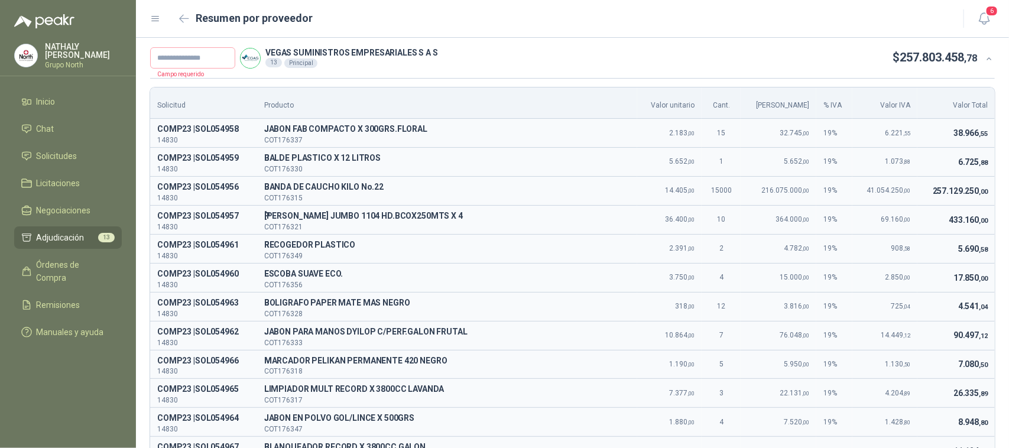
click at [173, 15] on div "Resumen por proveedor" at bounding box center [549, 18] width 799 height 19
click at [181, 17] on icon "button" at bounding box center [184, 18] width 10 height 9
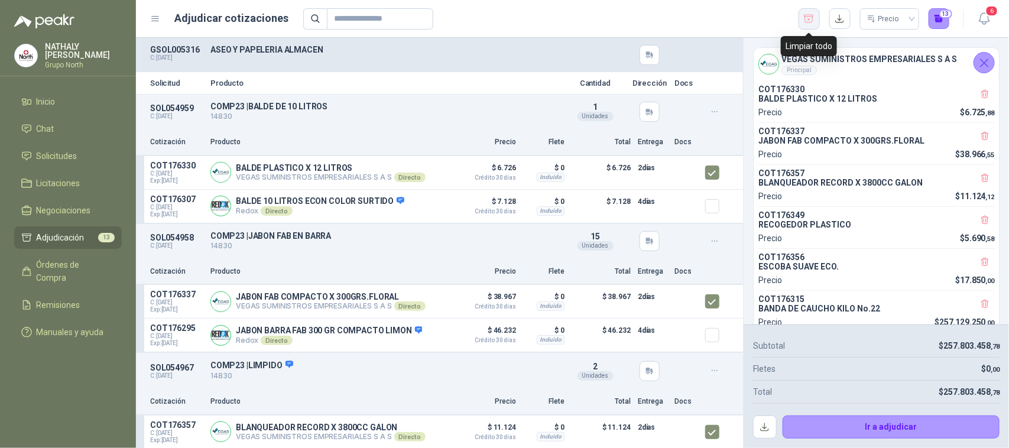
click at [804, 17] on icon "button" at bounding box center [808, 19] width 11 height 12
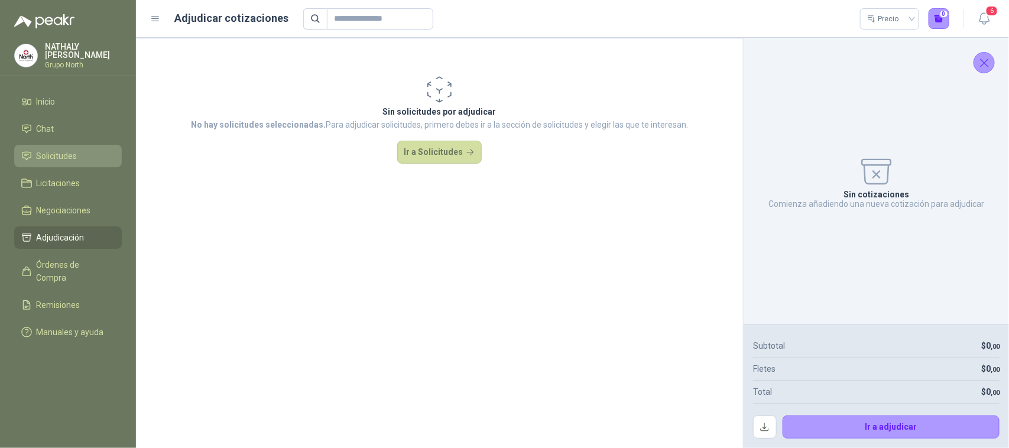
click at [66, 155] on span "Solicitudes" at bounding box center [57, 156] width 41 height 13
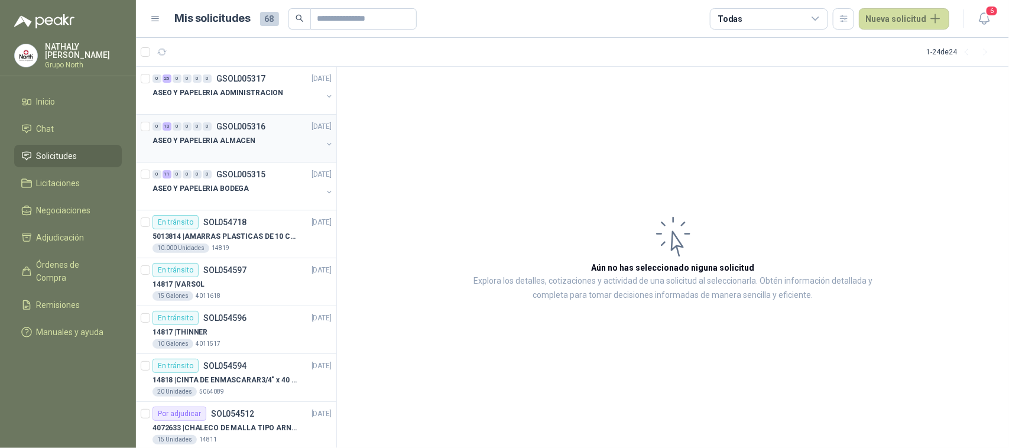
click at [248, 150] on div at bounding box center [237, 152] width 170 height 9
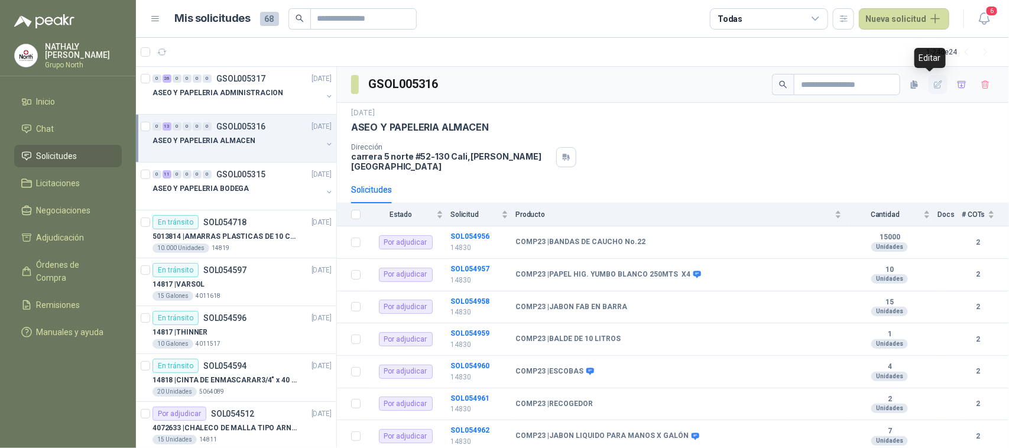
click at [933, 86] on icon "button" at bounding box center [938, 85] width 10 height 10
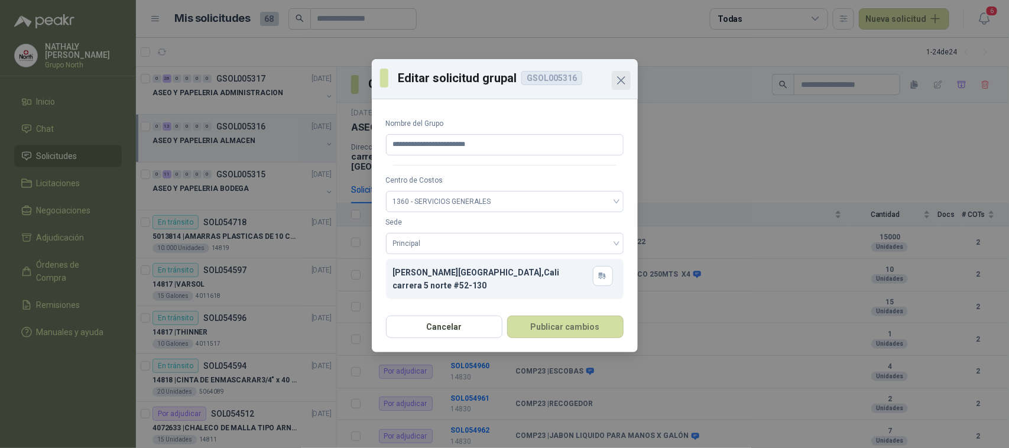
click at [619, 80] on icon "Close" at bounding box center [621, 80] width 7 height 7
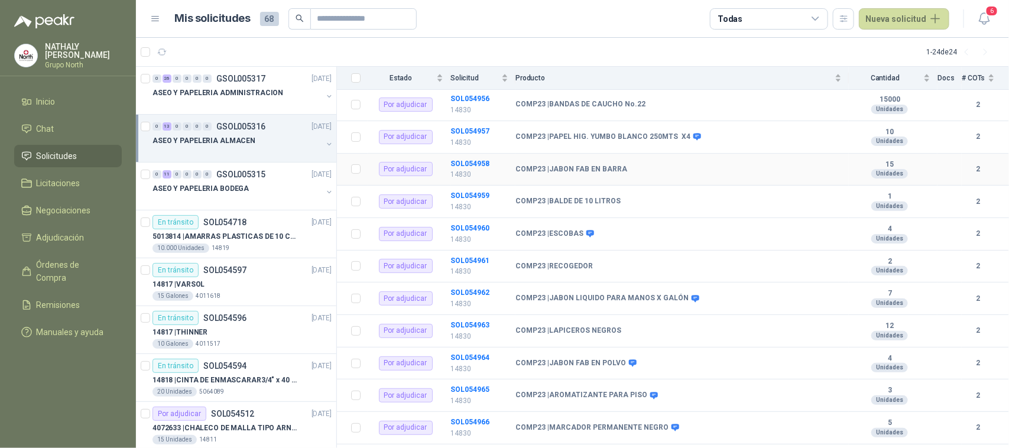
scroll to position [64, 0]
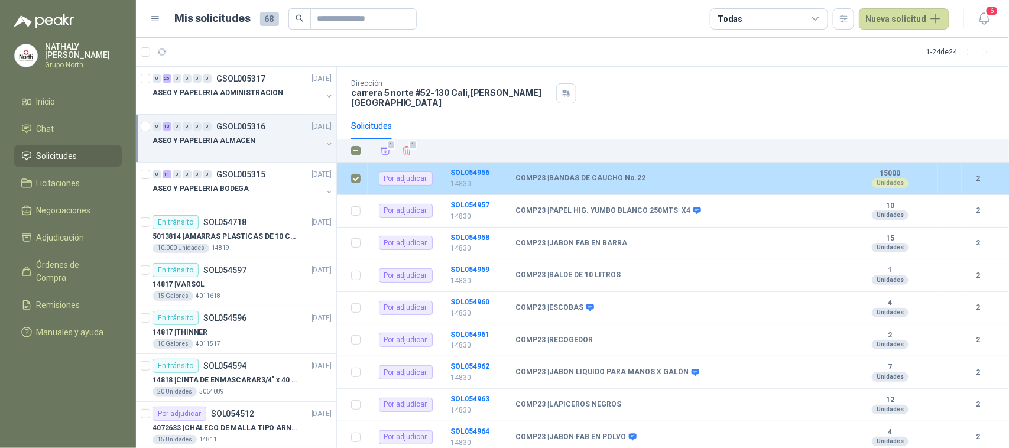
click at [965, 173] on b "2" at bounding box center [978, 178] width 33 height 11
drag, startPoint x: 866, startPoint y: 170, endPoint x: 882, endPoint y: 173, distance: 16.8
click at [865, 170] on div "15000 Unidades" at bounding box center [890, 178] width 82 height 19
click at [884, 179] on div "Unidades" at bounding box center [890, 183] width 37 height 9
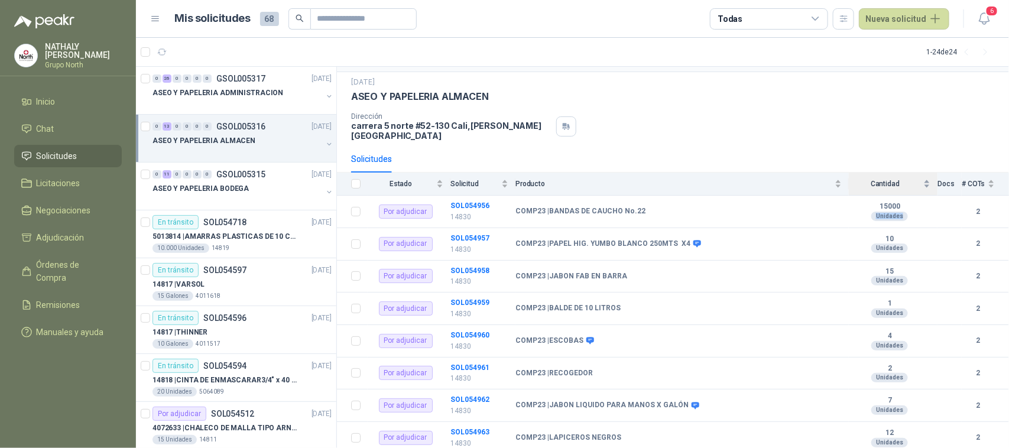
scroll to position [0, 0]
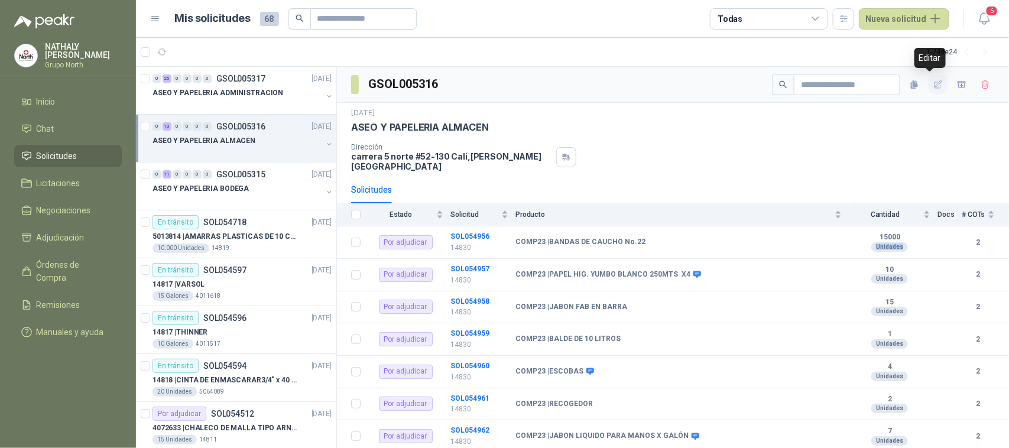
click at [933, 89] on icon "button" at bounding box center [938, 85] width 10 height 10
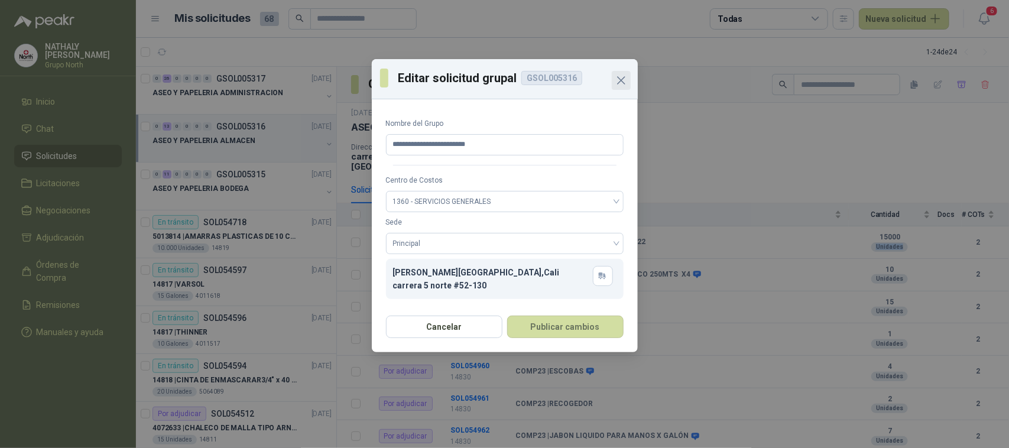
click at [627, 77] on icon "Close" at bounding box center [621, 80] width 14 height 14
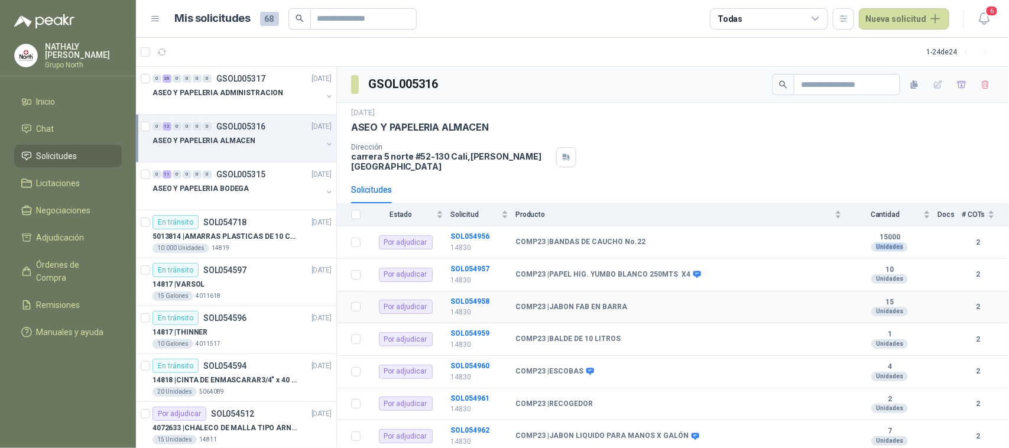
scroll to position [74, 0]
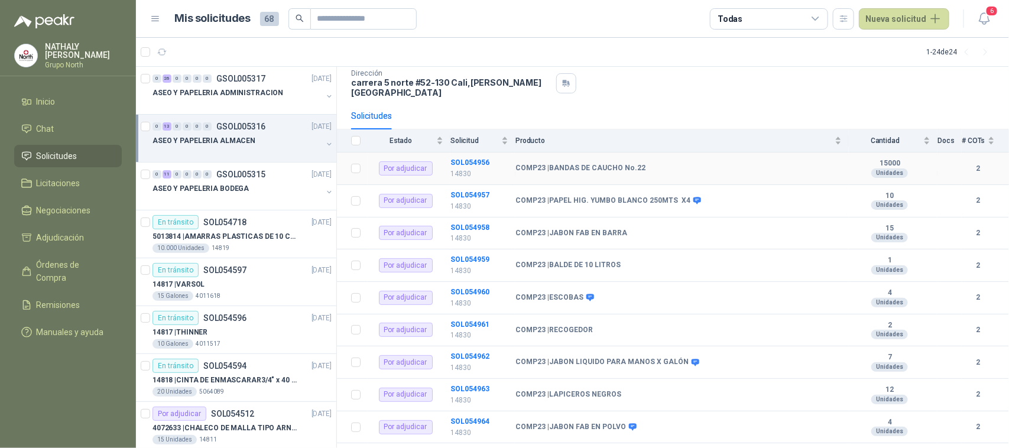
click at [610, 164] on b "COMP23 | BANDAS DE CAUCHO No.22" at bounding box center [580, 168] width 130 height 9
click at [881, 159] on b "15000" at bounding box center [890, 163] width 82 height 9
click at [551, 164] on b "COMP23 | BANDAS DE CAUCHO No.22" at bounding box center [580, 168] width 130 height 9
click at [465, 158] on b "SOL054956" at bounding box center [469, 162] width 39 height 8
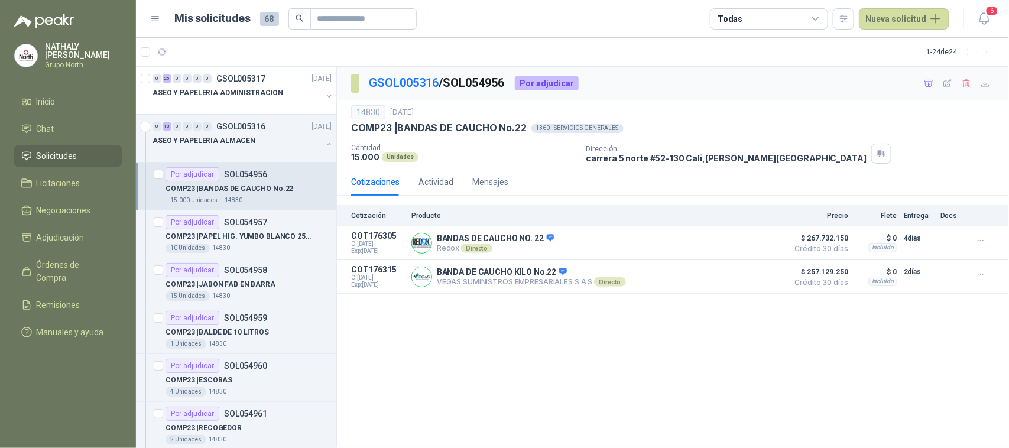
click at [374, 157] on p "15.000" at bounding box center [365, 157] width 28 height 10
click at [364, 150] on p "Cantidad" at bounding box center [463, 148] width 225 height 8
click at [950, 83] on icon "button" at bounding box center [948, 84] width 10 height 10
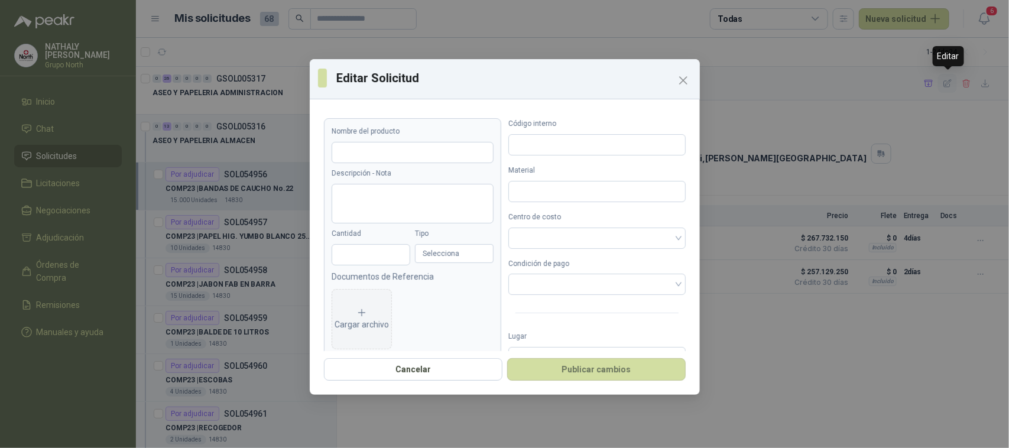
type input "**********"
type input "*****"
type input "******"
drag, startPoint x: 373, startPoint y: 254, endPoint x: 303, endPoint y: 251, distance: 69.8
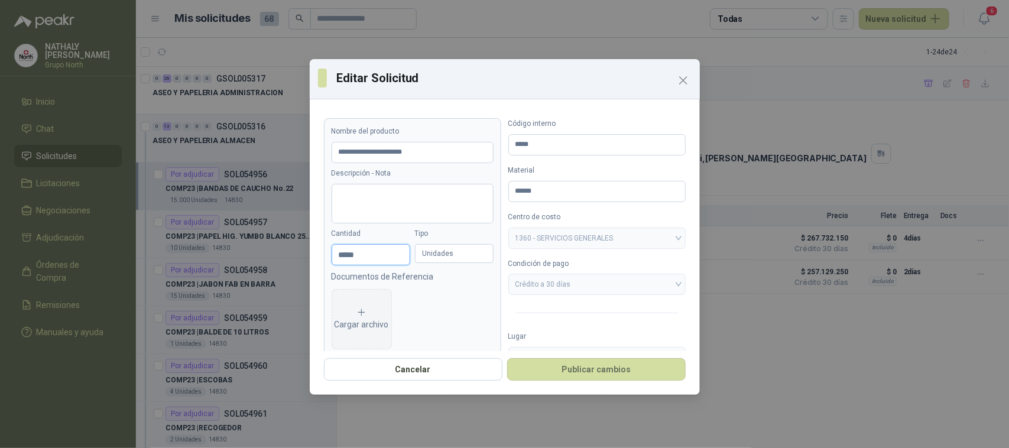
click at [303, 251] on div "**********" at bounding box center [504, 224] width 1009 height 448
type input "*"
click at [467, 247] on div "Unidades" at bounding box center [454, 253] width 79 height 19
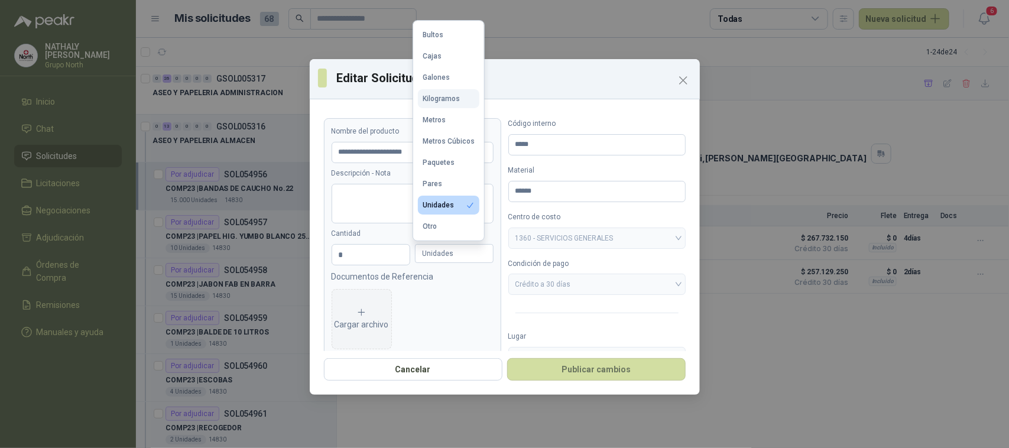
click at [444, 96] on div "Kilogramos" at bounding box center [441, 99] width 37 height 8
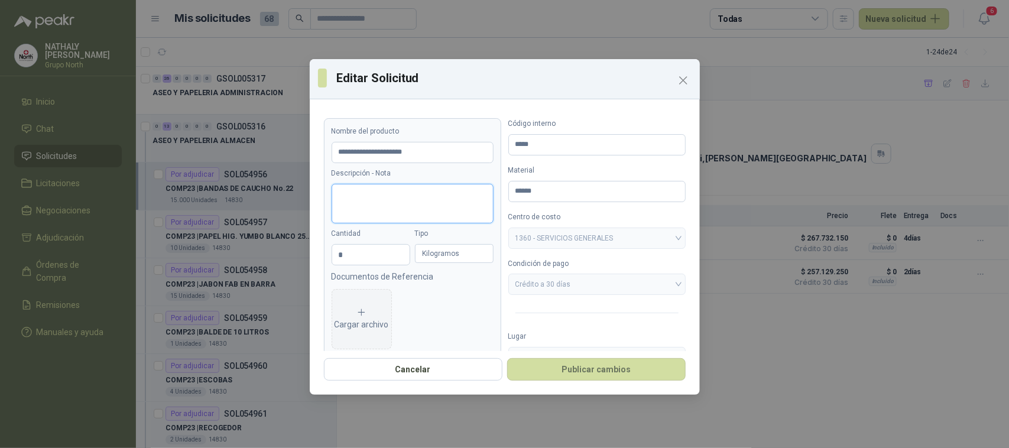
click at [405, 193] on textarea "Descripción - Nota" at bounding box center [413, 204] width 162 height 40
type textarea "*"
type textarea "**"
type textarea "***"
type textarea "****"
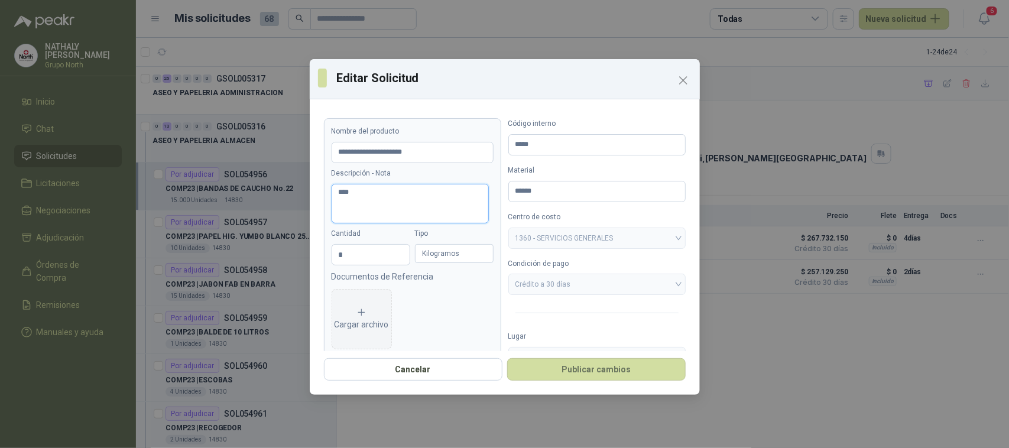
type textarea "*****"
type textarea "*******"
type textarea "*********"
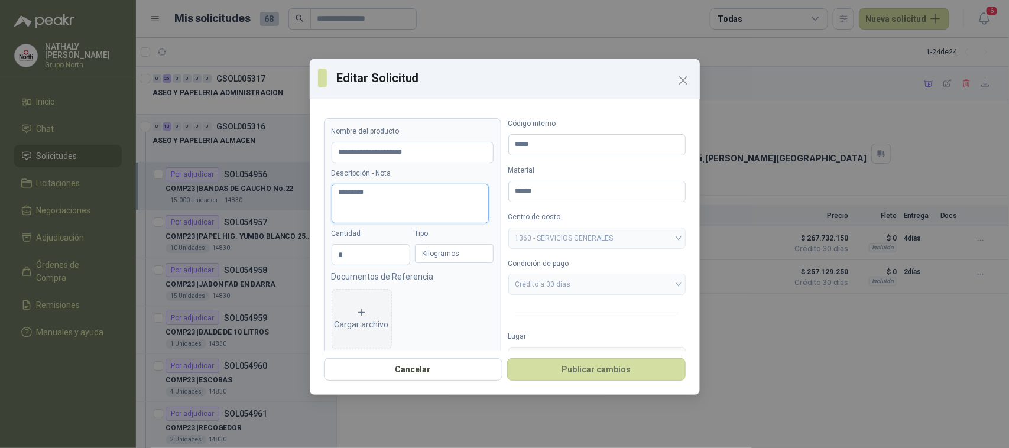
type textarea "**********"
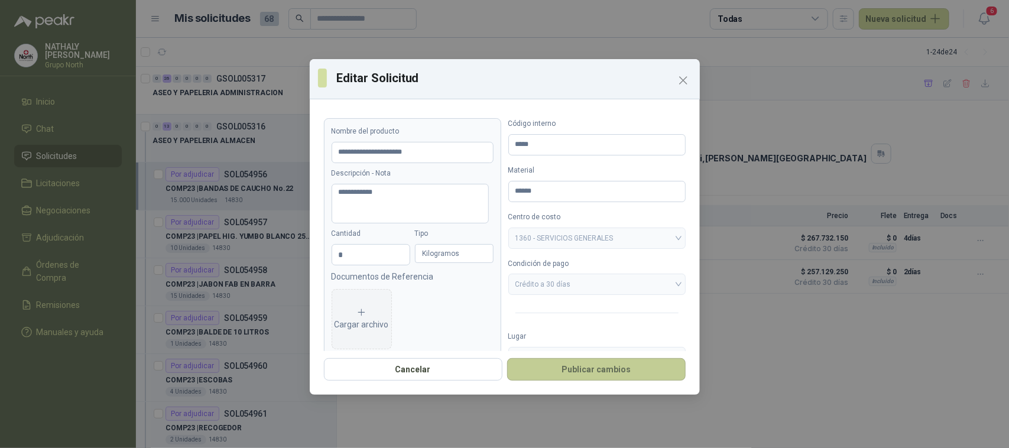
click at [591, 369] on button "Publicar cambios" at bounding box center [596, 369] width 179 height 22
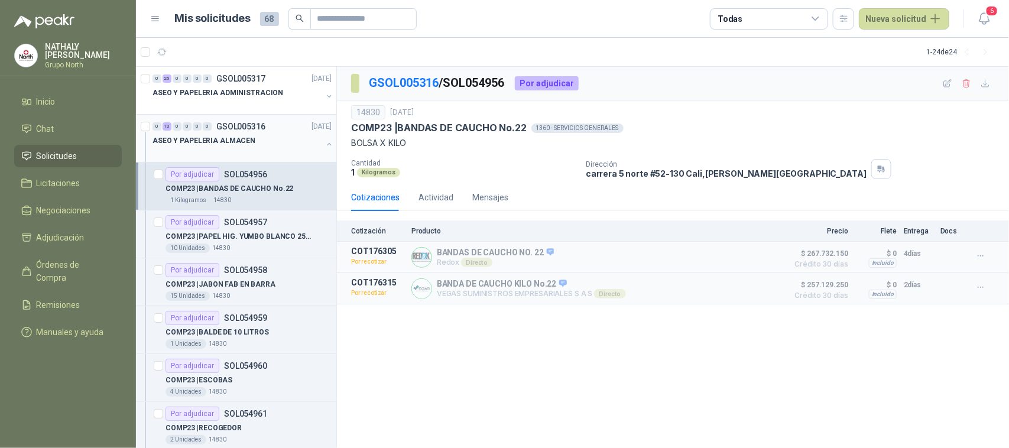
click at [266, 122] on div "0 13 0 0 0 0 GSOL005316 [DATE]" at bounding box center [242, 126] width 181 height 14
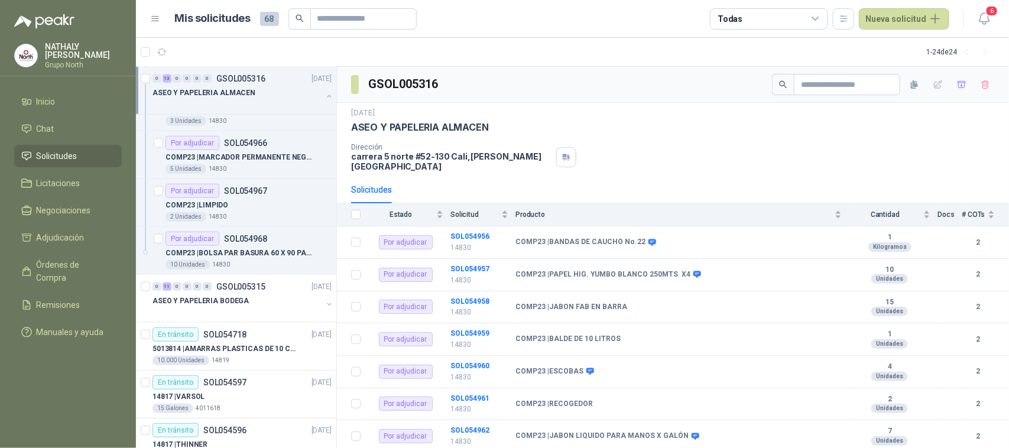
scroll to position [665, 0]
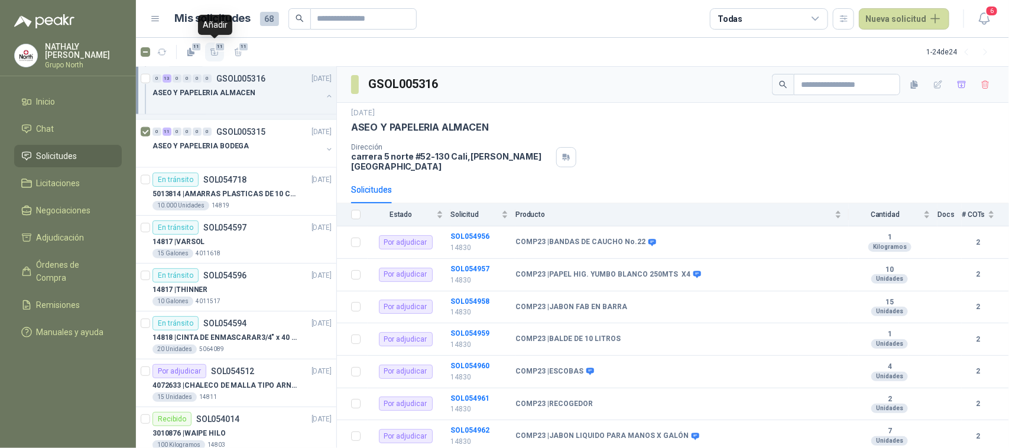
click at [213, 51] on icon "button" at bounding box center [215, 52] width 10 height 10
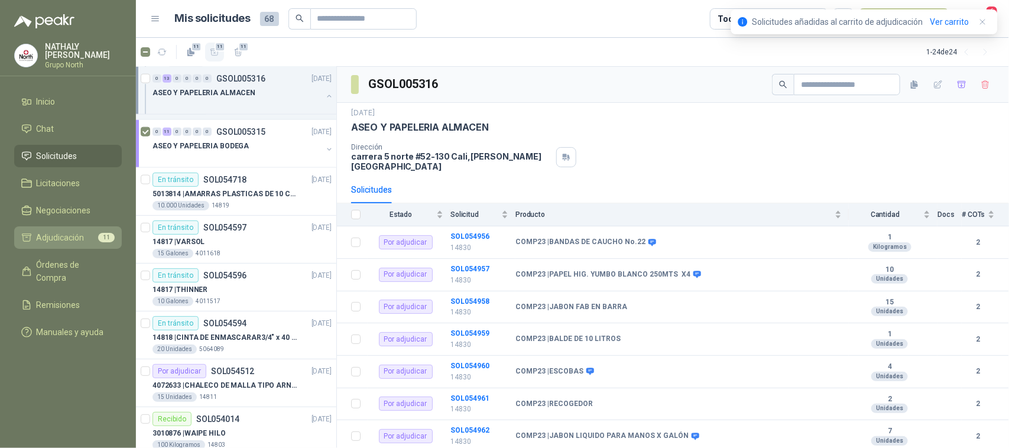
click at [66, 236] on span "Adjudicación" at bounding box center [61, 237] width 48 height 13
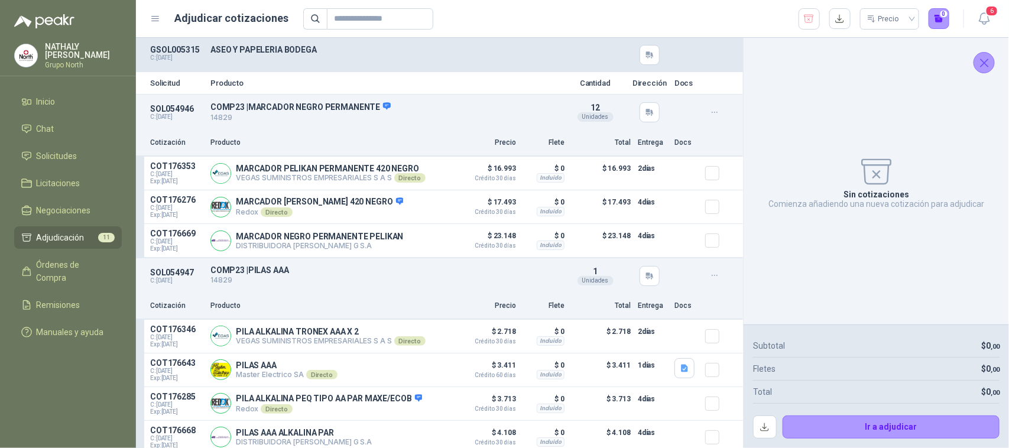
click at [982, 60] on icon "Cerrar" at bounding box center [985, 63] width 8 height 8
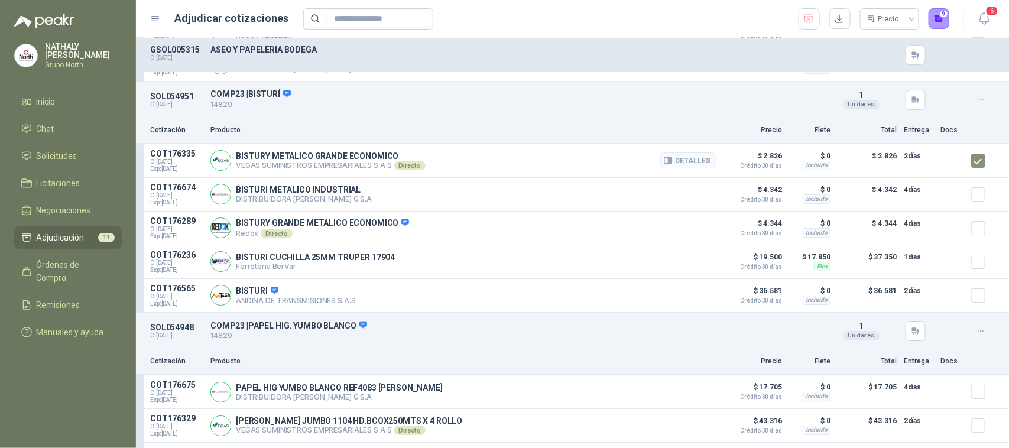
scroll to position [1824, 0]
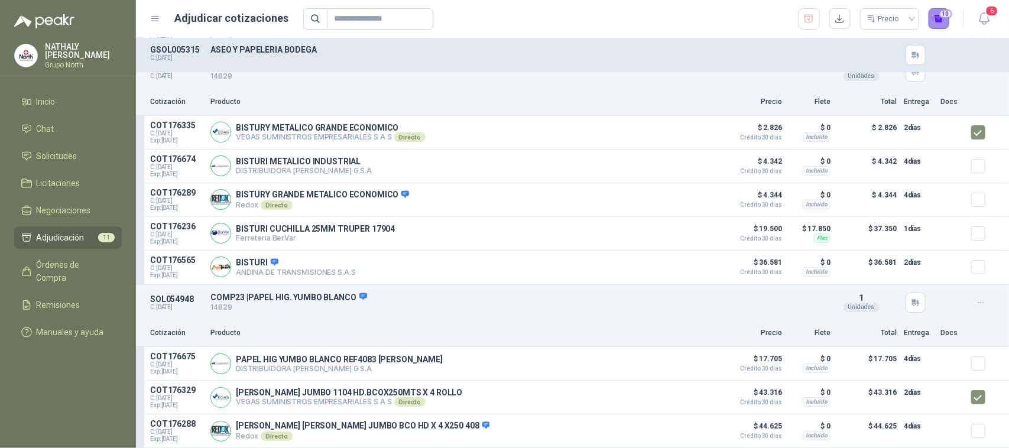
click at [941, 18] on button "10" at bounding box center [939, 18] width 21 height 21
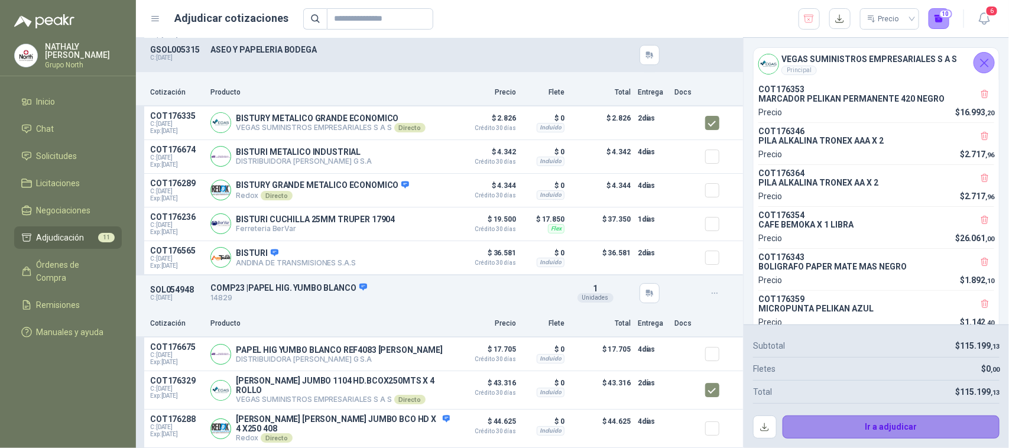
click at [872, 426] on button "Ir a adjudicar" at bounding box center [892, 428] width 218 height 24
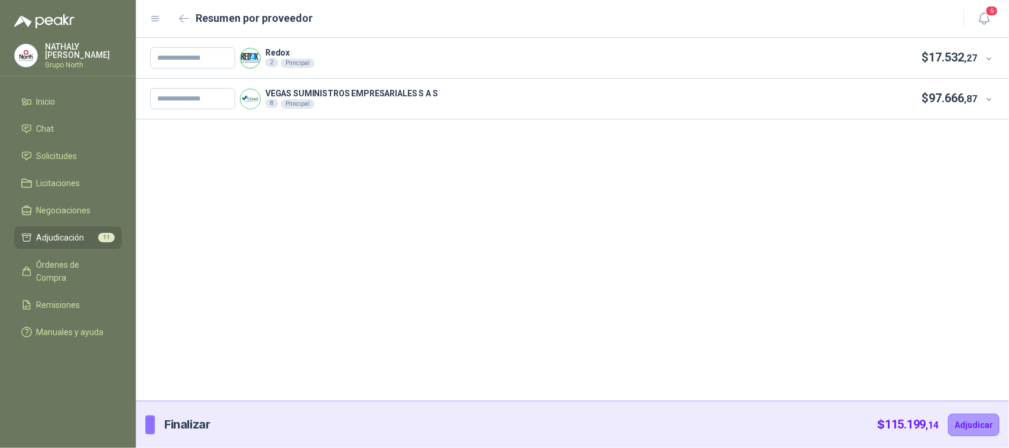
click at [981, 58] on div at bounding box center [987, 57] width 18 height 13
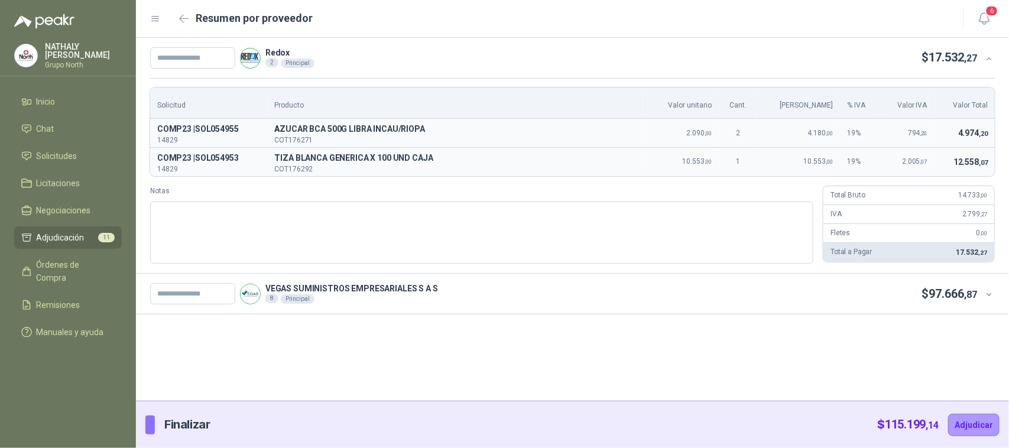
click at [978, 57] on div at bounding box center [987, 57] width 18 height 13
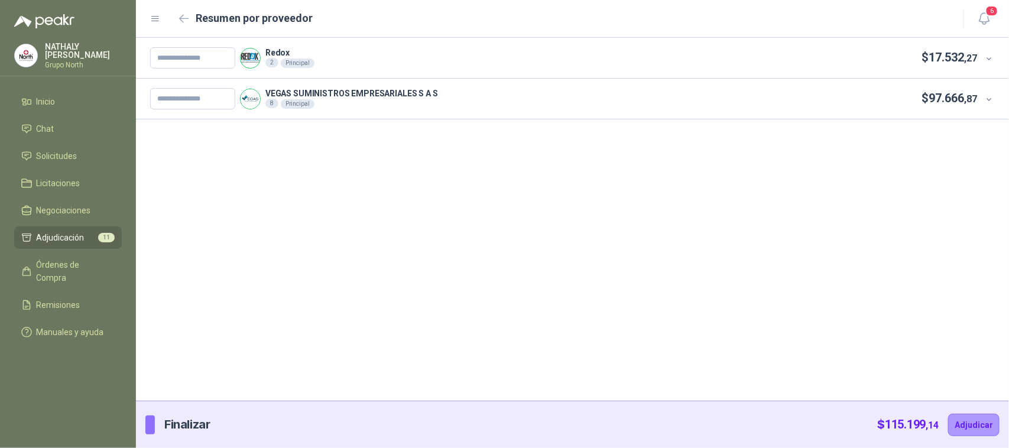
click at [982, 99] on div at bounding box center [987, 98] width 18 height 13
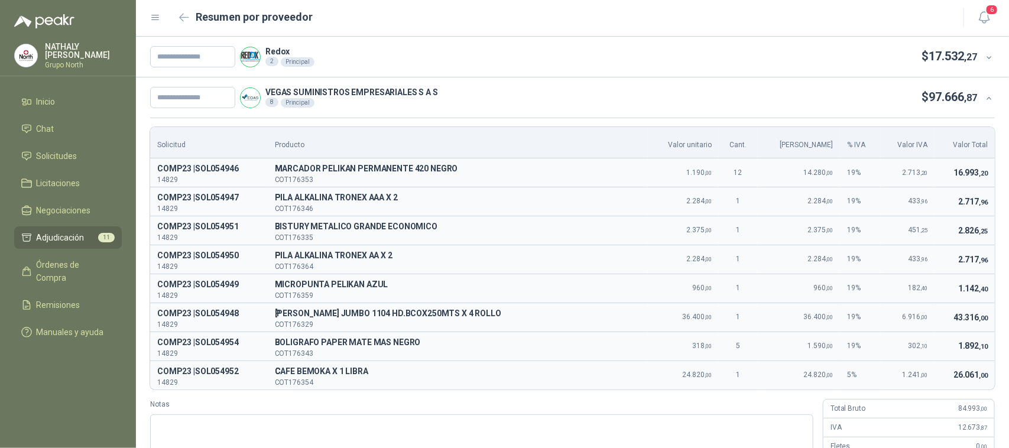
scroll to position [0, 0]
click at [963, 50] on p "$ 17.532 ,27" at bounding box center [950, 57] width 56 height 18
